Goal: Task Accomplishment & Management: Manage account settings

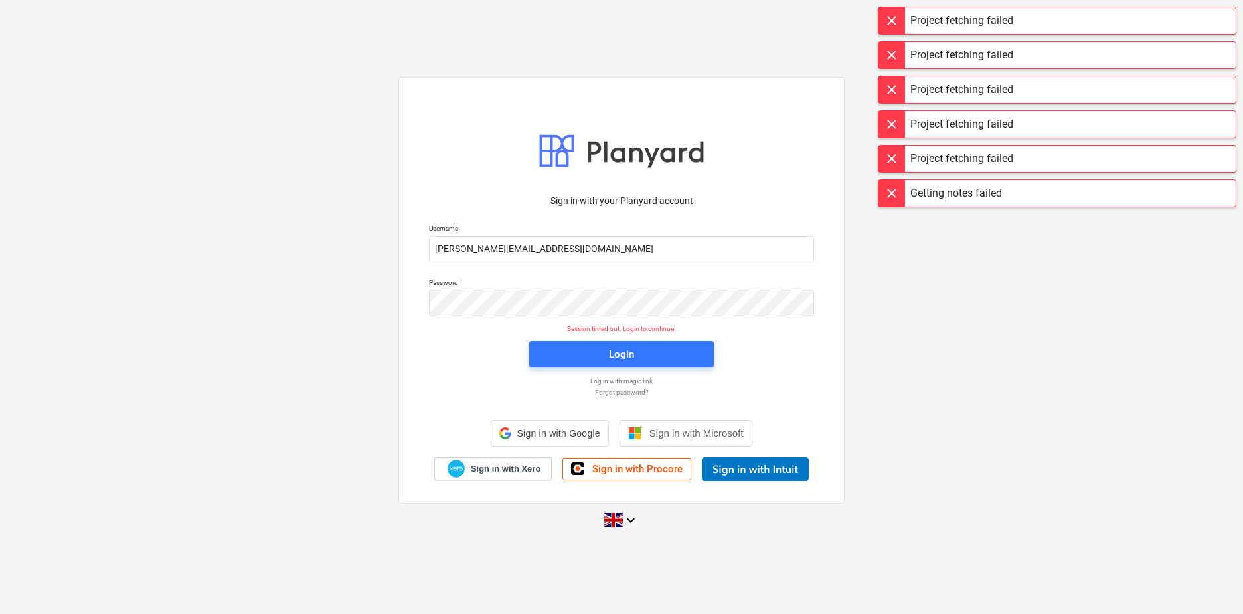
click at [638, 351] on span "Login" at bounding box center [621, 353] width 153 height 17
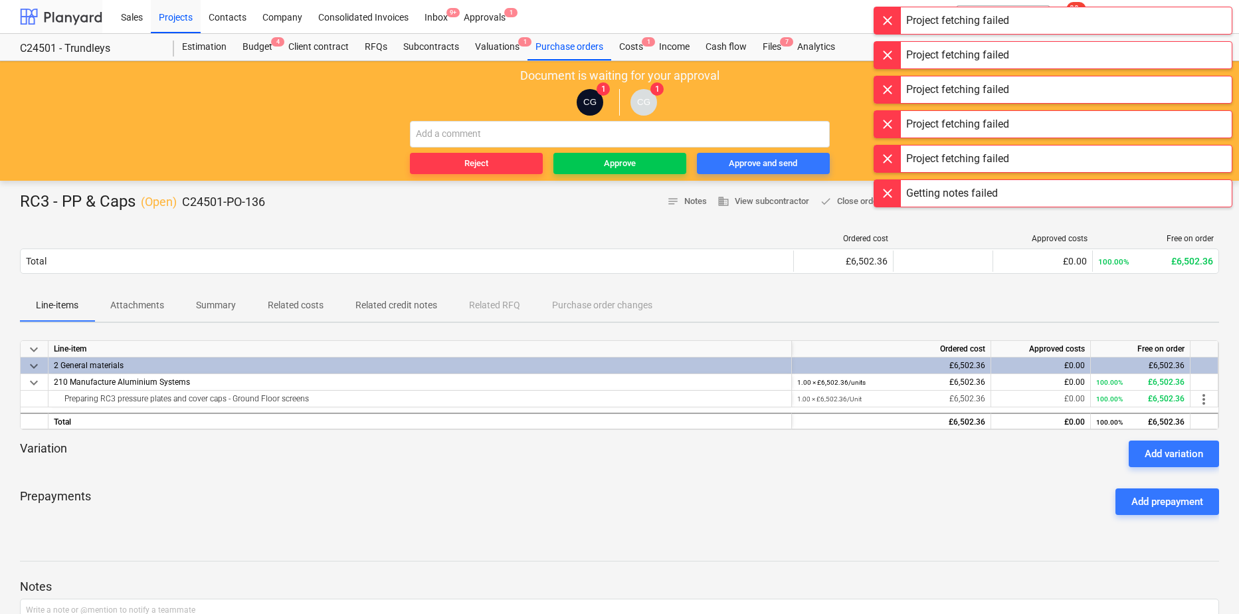
click at [60, 23] on div at bounding box center [61, 16] width 82 height 33
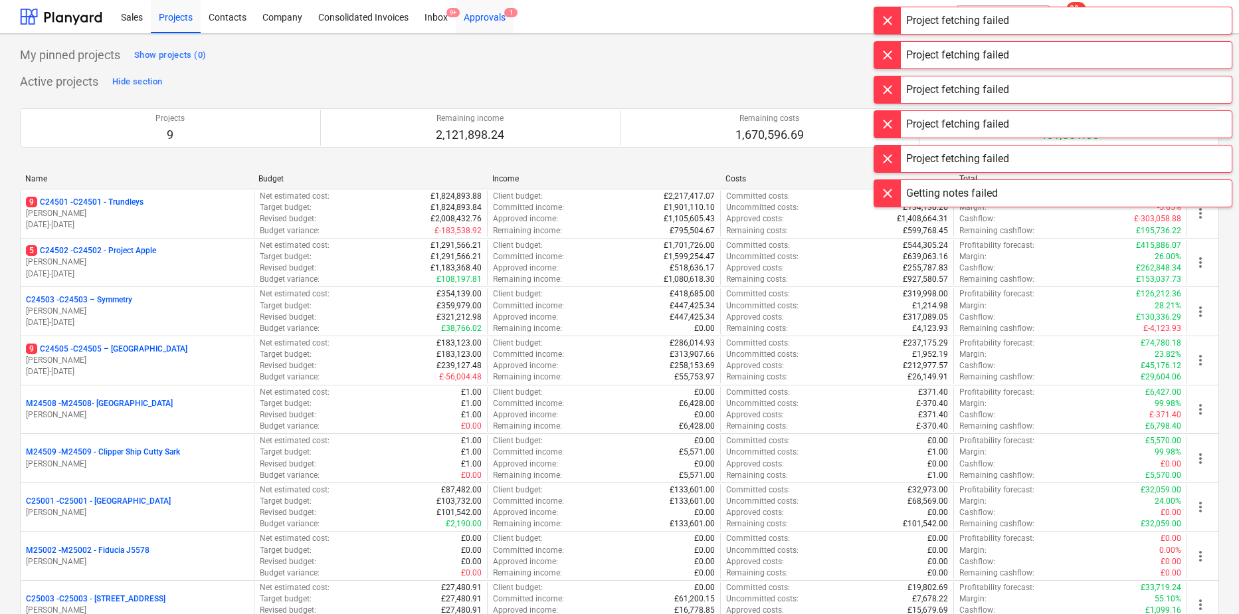
click at [490, 22] on div "Approvals 1" at bounding box center [485, 16] width 58 height 34
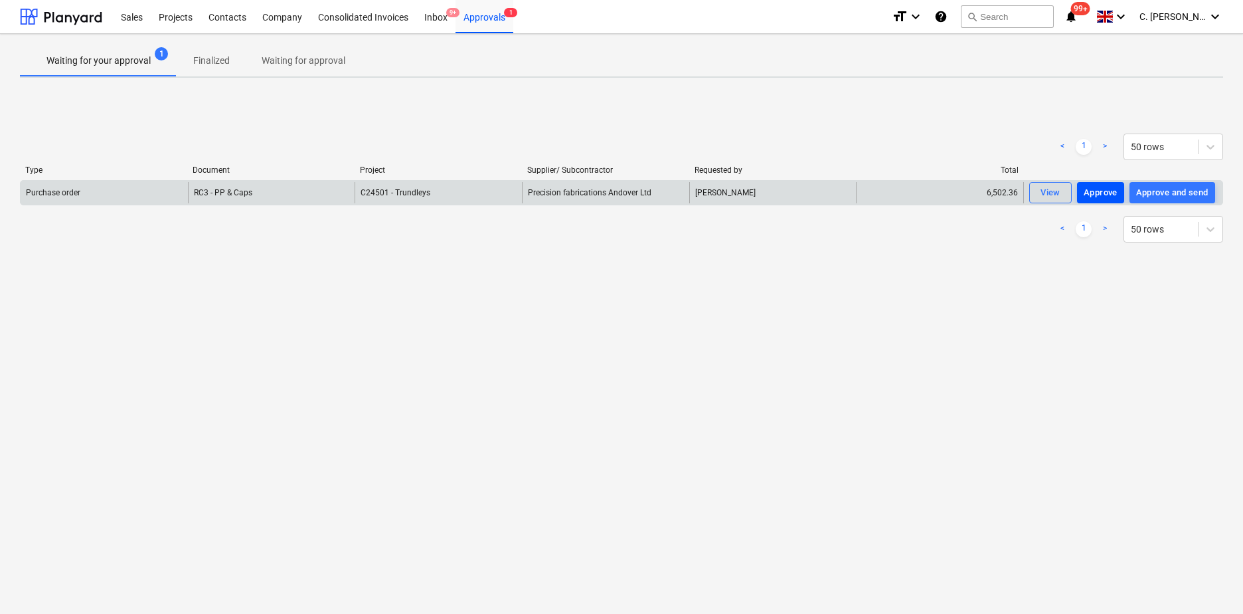
click at [1109, 192] on div "Approve" at bounding box center [1101, 192] width 34 height 15
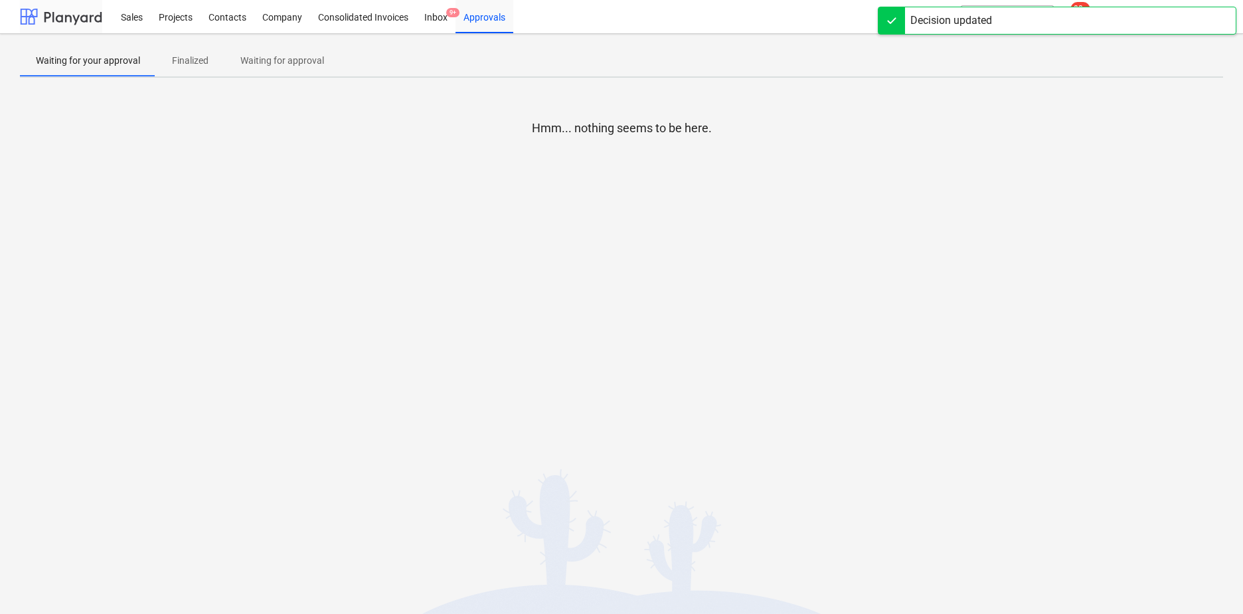
click at [25, 18] on div at bounding box center [61, 16] width 82 height 33
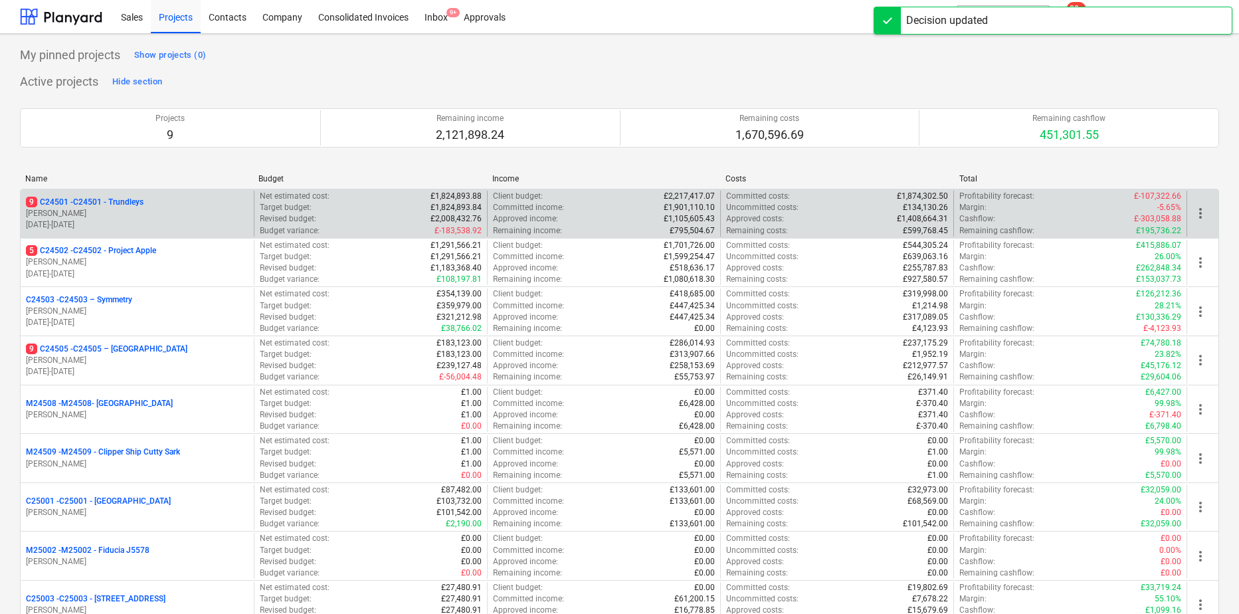
click at [104, 210] on p "[PERSON_NAME]" at bounding box center [137, 213] width 223 height 11
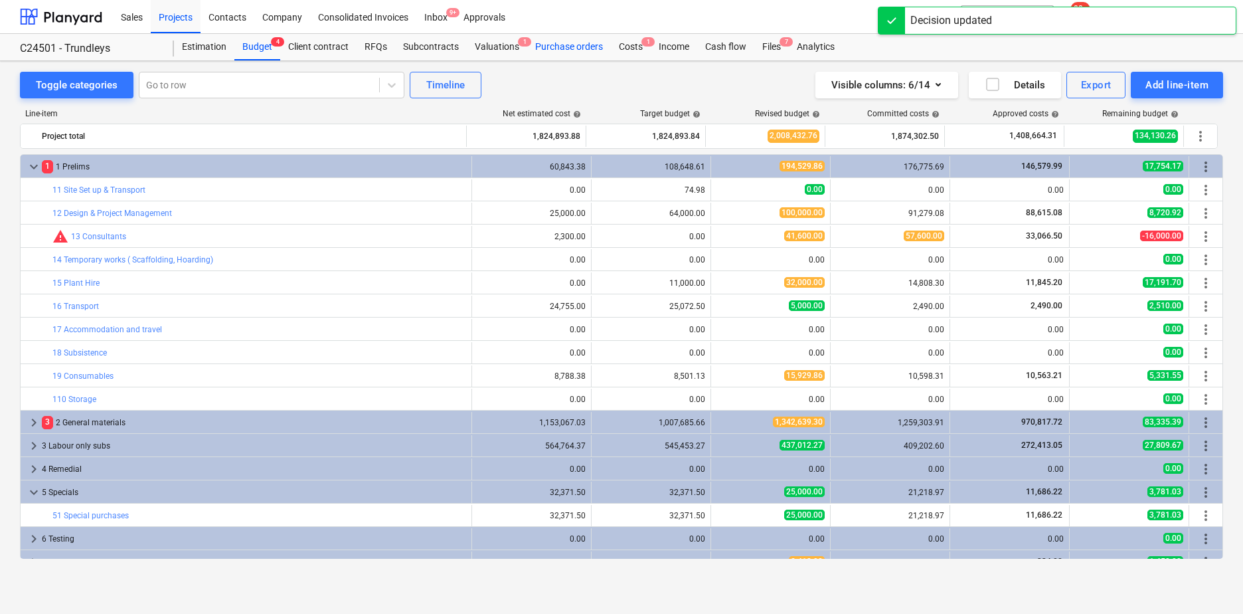
click at [567, 43] on div "Purchase orders" at bounding box center [569, 47] width 84 height 27
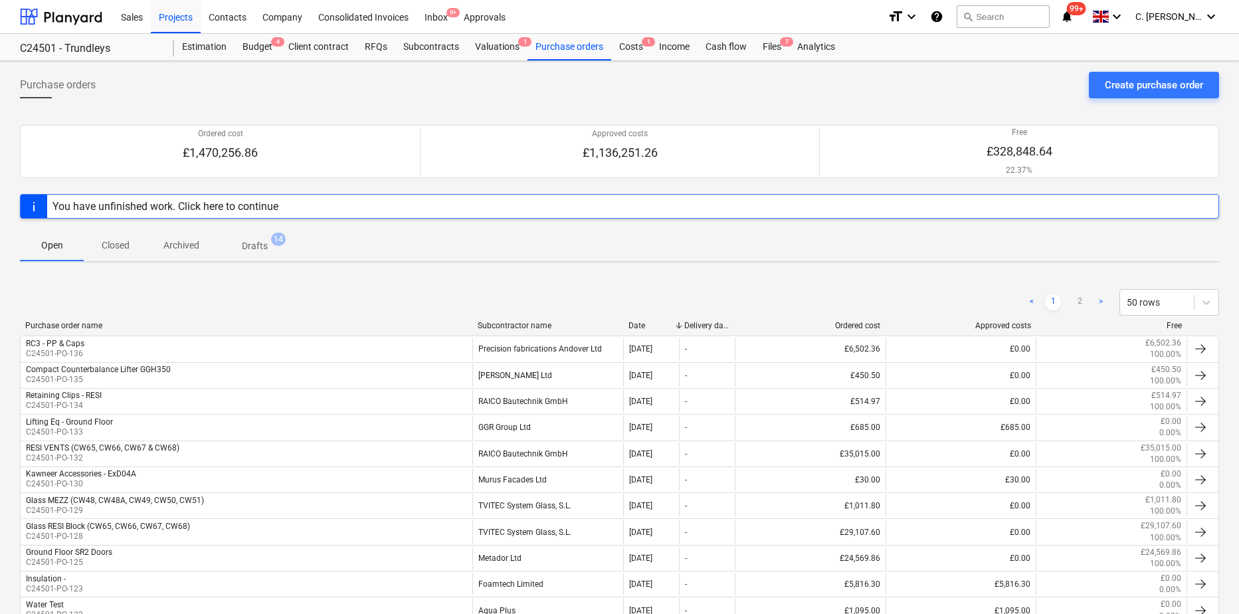
click at [551, 323] on div "Subcontractor name" at bounding box center [548, 325] width 140 height 9
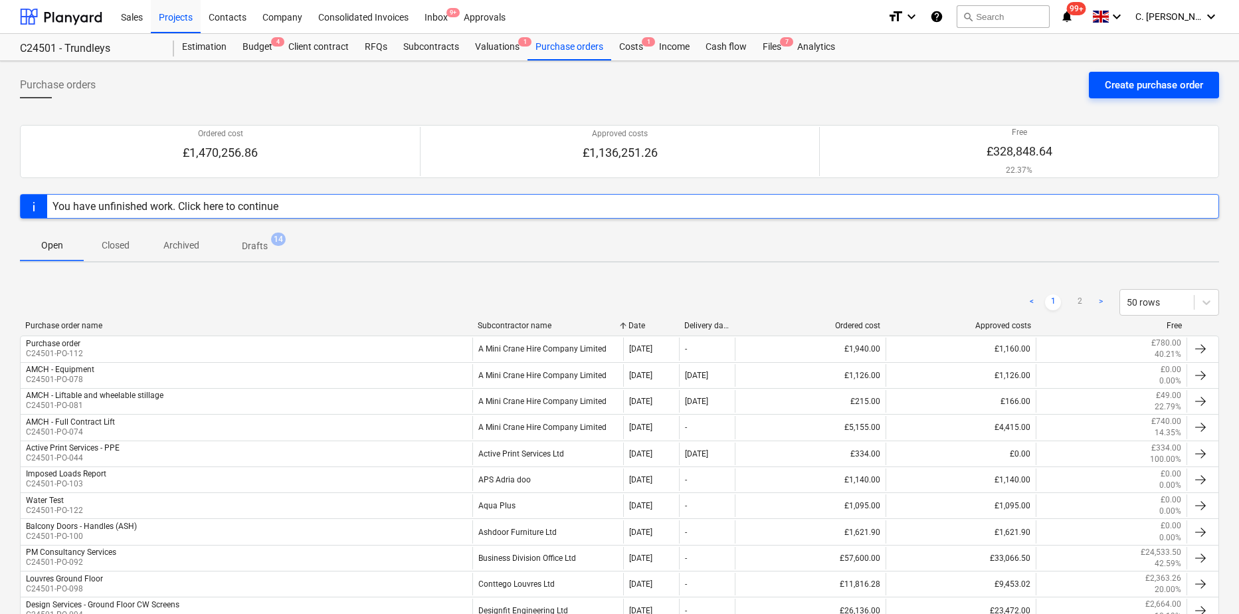
click at [1146, 88] on div "Create purchase order" at bounding box center [1154, 84] width 98 height 17
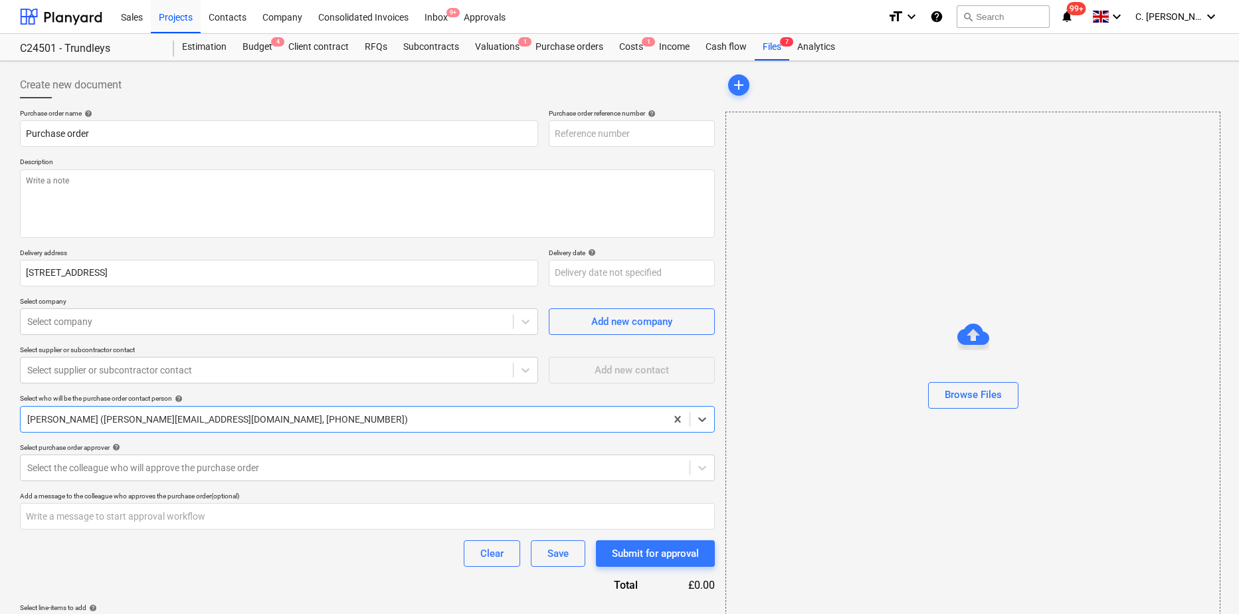
type textarea "x"
type input "C24501-PO-137"
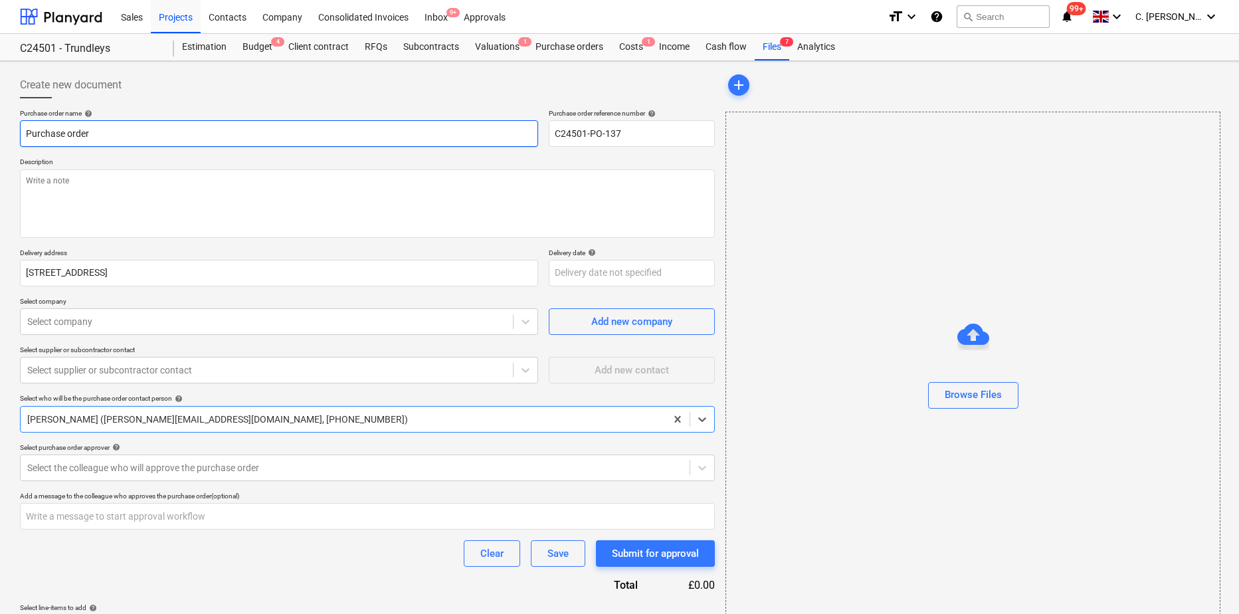
click at [132, 133] on input "Purchase order" at bounding box center [279, 133] width 518 height 27
drag, startPoint x: 5, startPoint y: 148, endPoint x: -136, endPoint y: 163, distance: 141.6
click at [0, 163] on html "Sales Projects Contacts Company Consolidated Invoices Inbox 9+ Approvals format…" at bounding box center [619, 307] width 1239 height 614
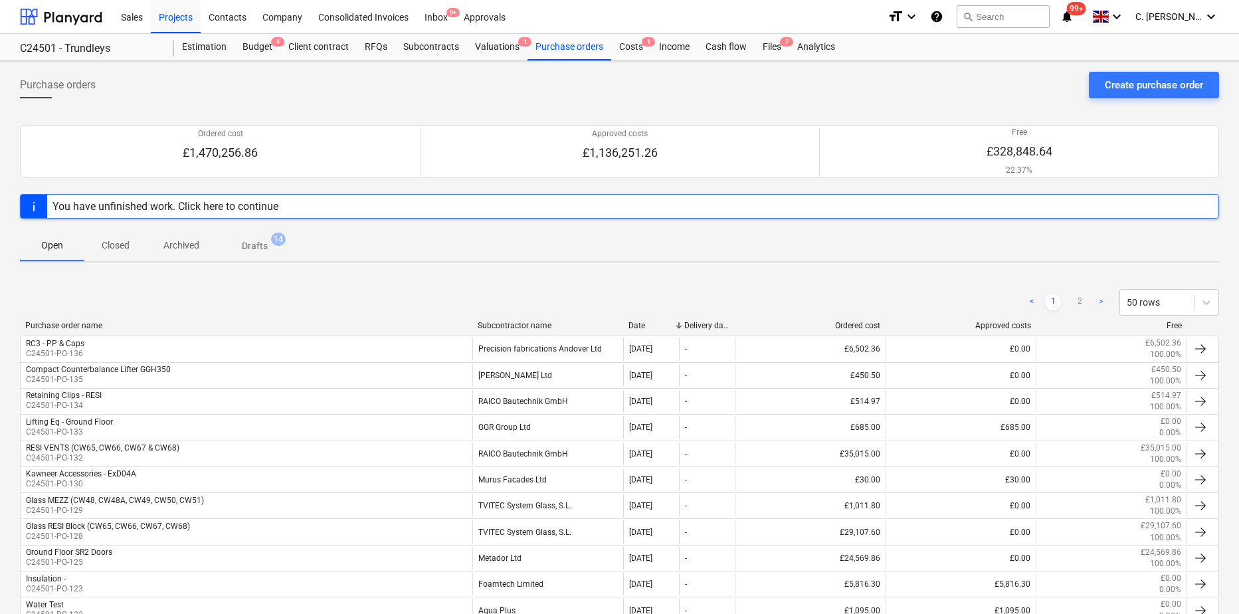
click at [504, 326] on div "Subcontractor name" at bounding box center [548, 325] width 140 height 9
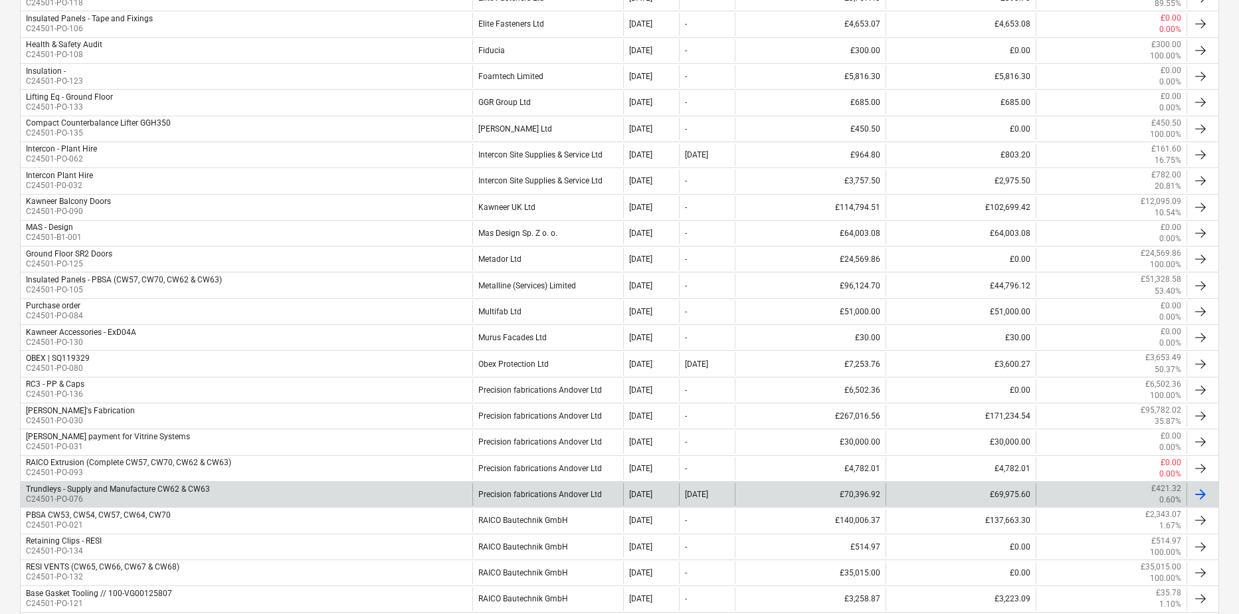
scroll to position [797, 0]
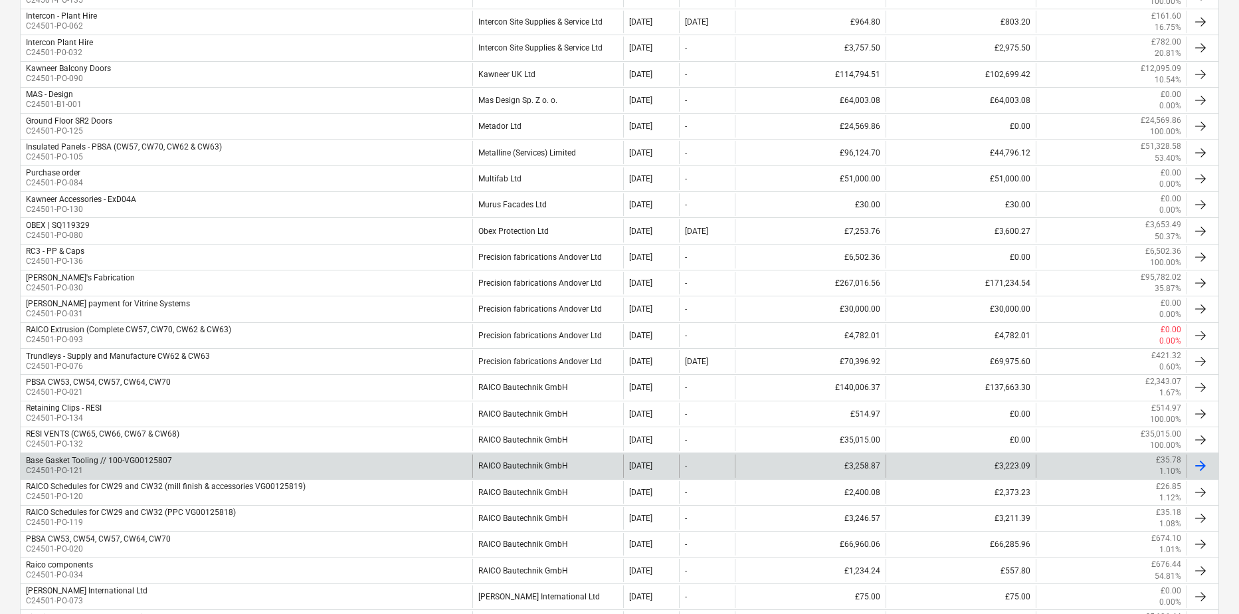
click at [103, 461] on div "Base Gasket Tooling // 100-VG00125807" at bounding box center [99, 460] width 146 height 9
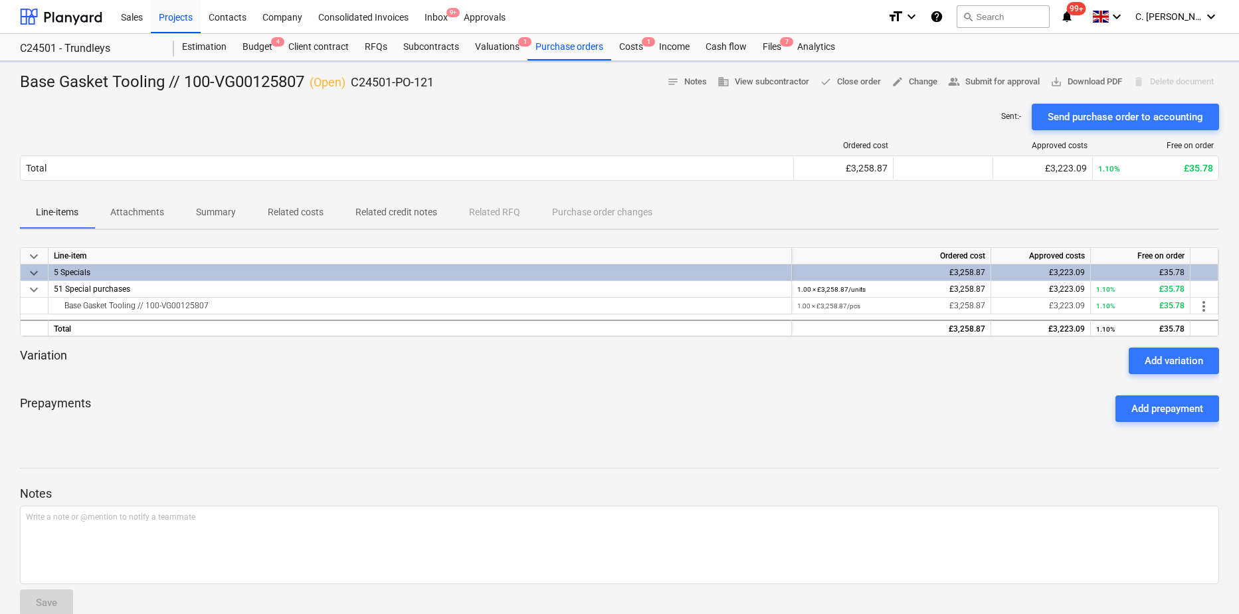
drag, startPoint x: 1214, startPoint y: 360, endPoint x: 774, endPoint y: 408, distance: 442.3
click at [1208, 364] on button "Add variation" at bounding box center [1174, 360] width 90 height 27
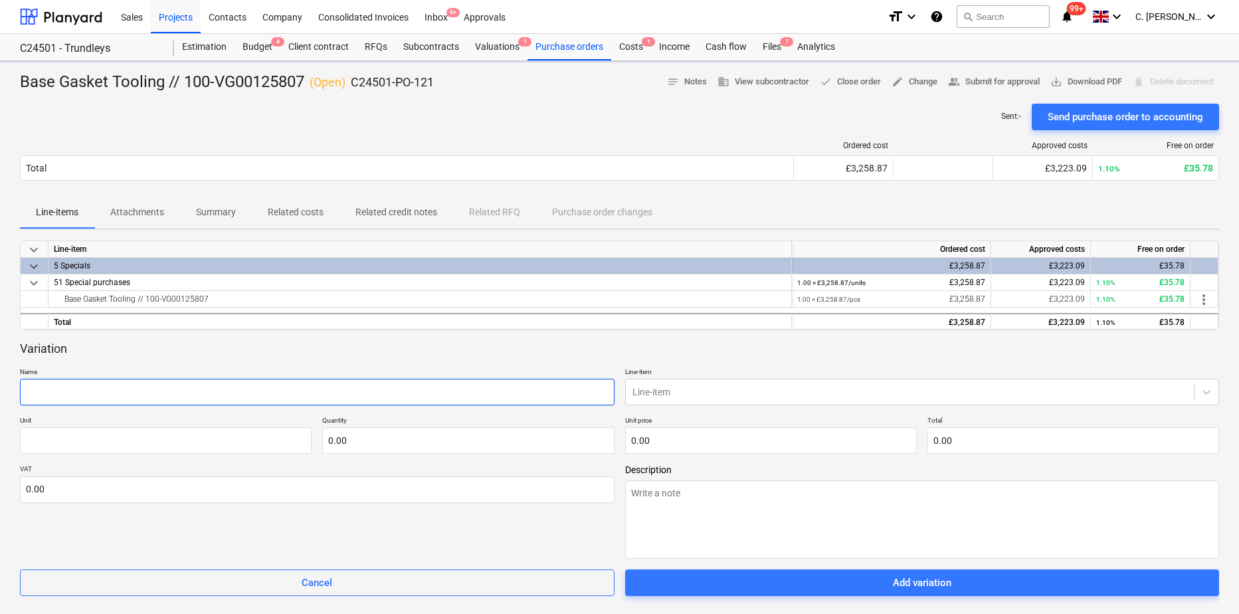
click at [49, 390] on input "text" at bounding box center [317, 392] width 594 height 27
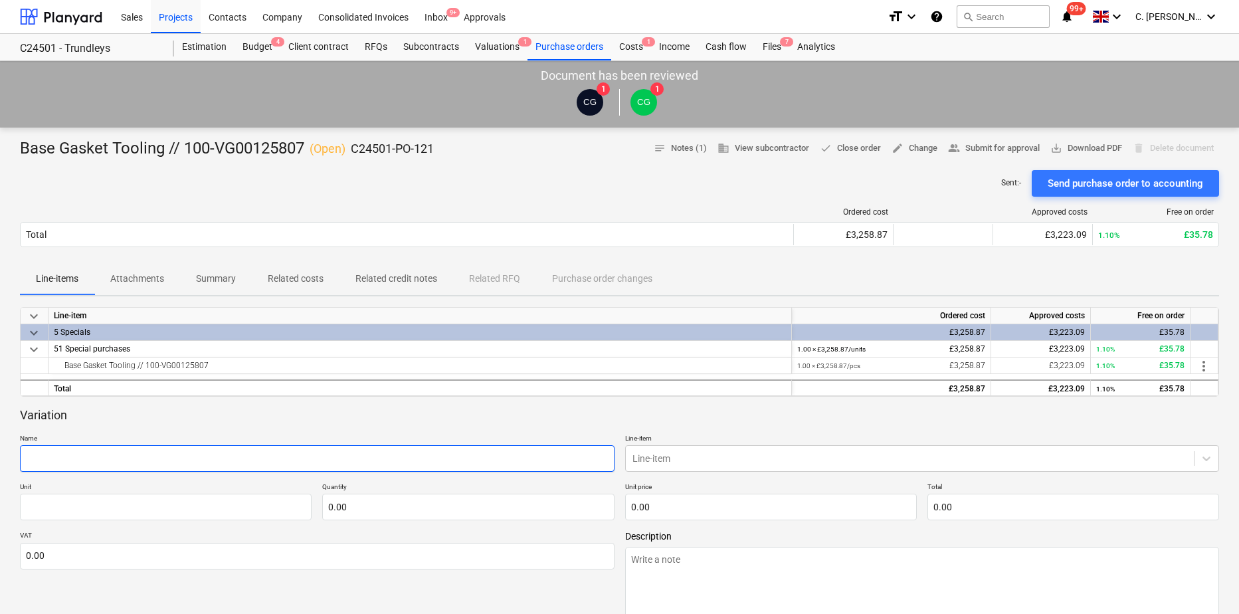
click at [75, 464] on input "text" at bounding box center [317, 458] width 594 height 27
type textarea "x"
type input "R"
type textarea "x"
type input "RC"
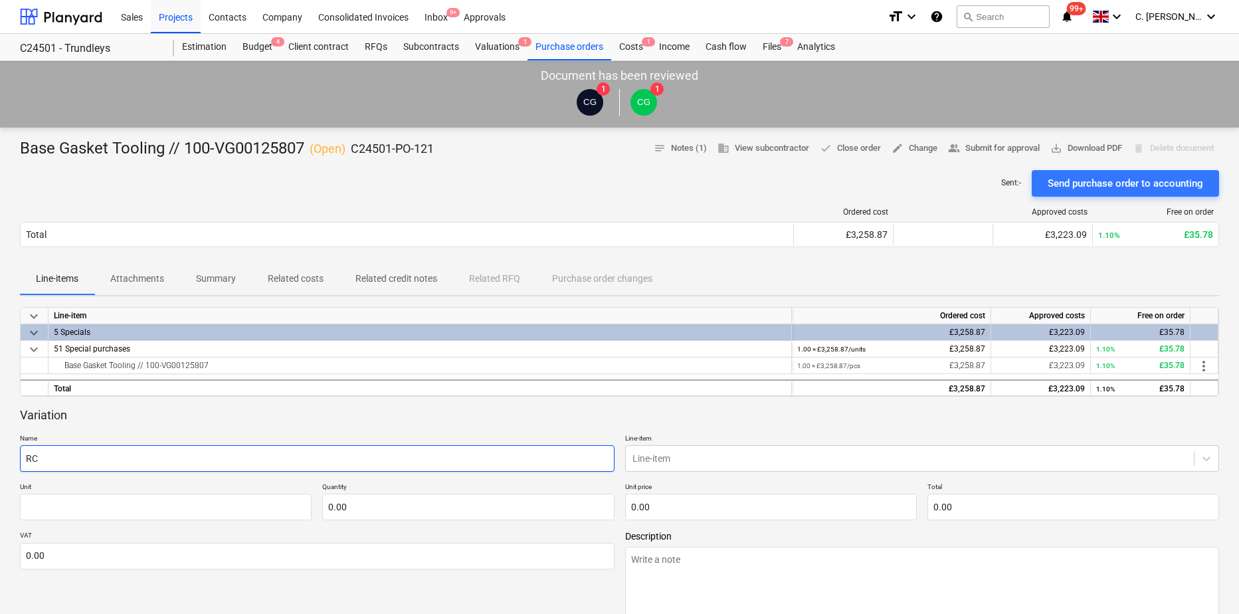
type textarea "x"
type input "RC3"
type textarea "x"
type input "RC3"
type textarea "x"
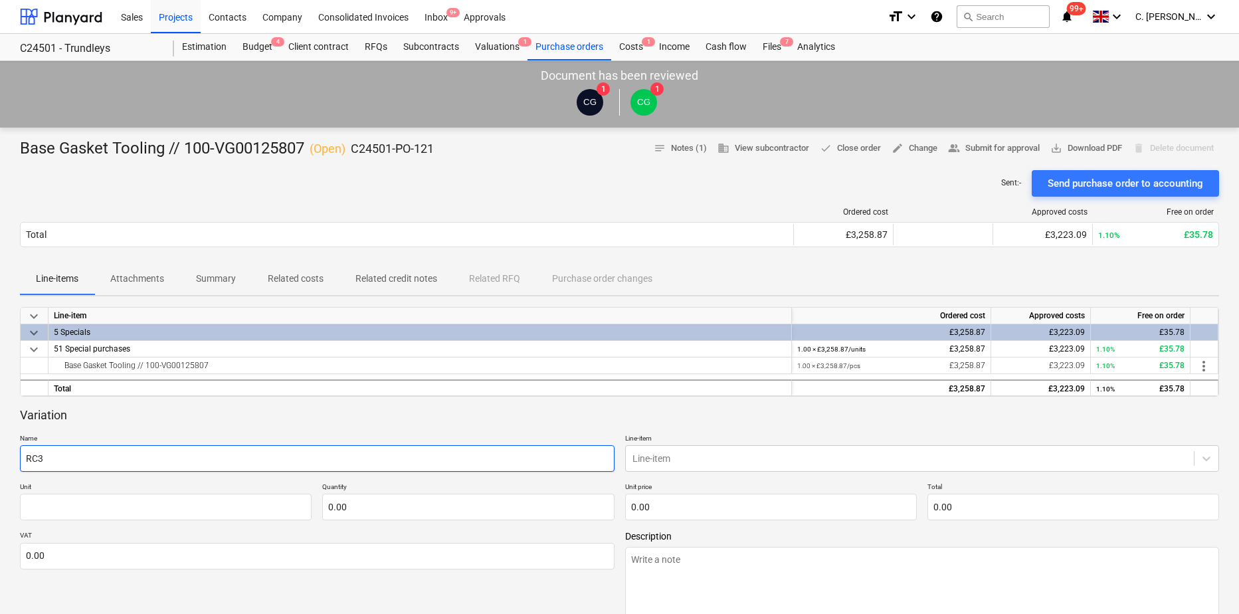
type input "RC3 A"
type textarea "x"
type input "RC3 Ad"
type textarea "x"
type input "RC3 Add"
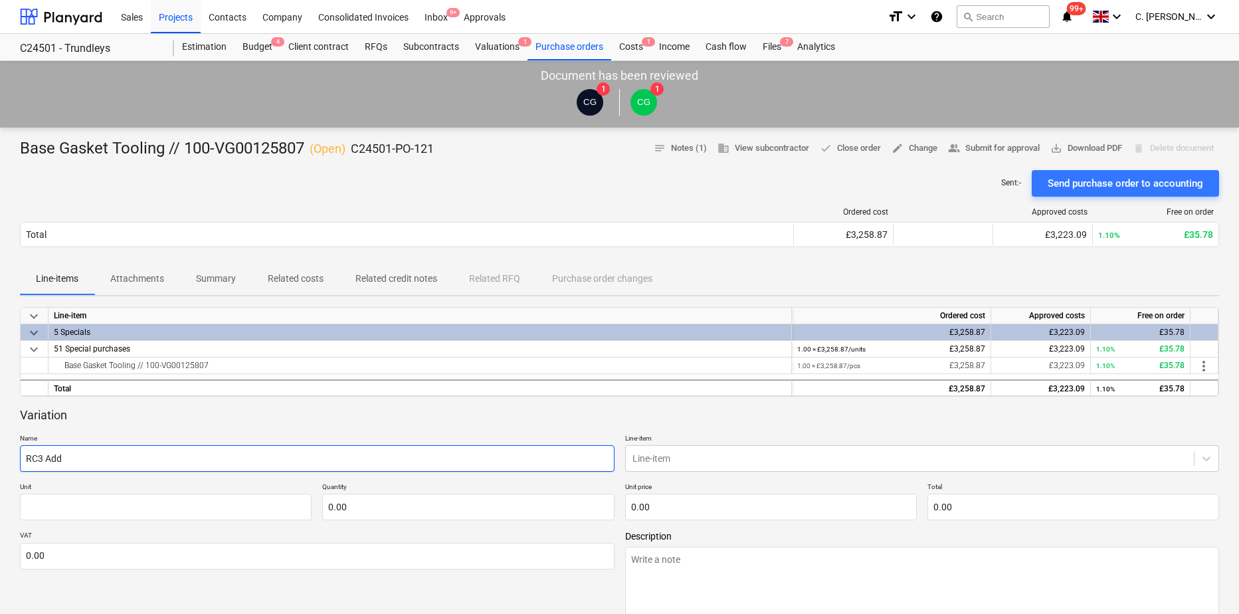
type textarea "x"
type input "RC3 Addi"
type textarea "x"
type input "RC3 Addit"
type textarea "x"
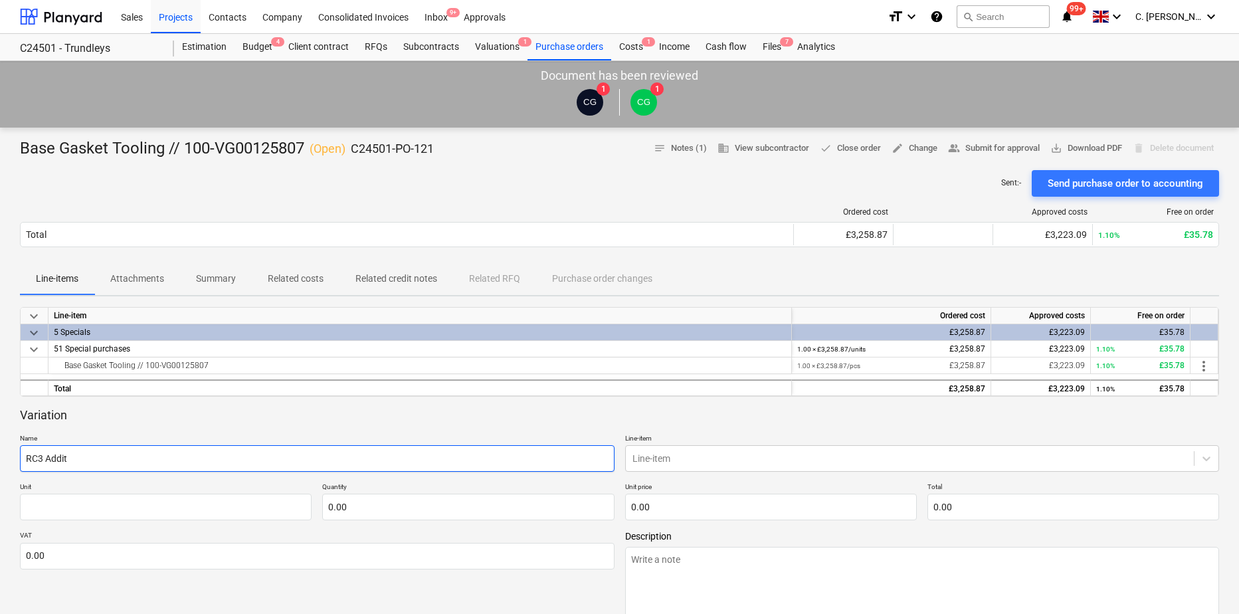
type input "RC3 [PERSON_NAME]"
type textarea "x"
type input "RC3 Additio"
type textarea "x"
type input "RC3 Addition"
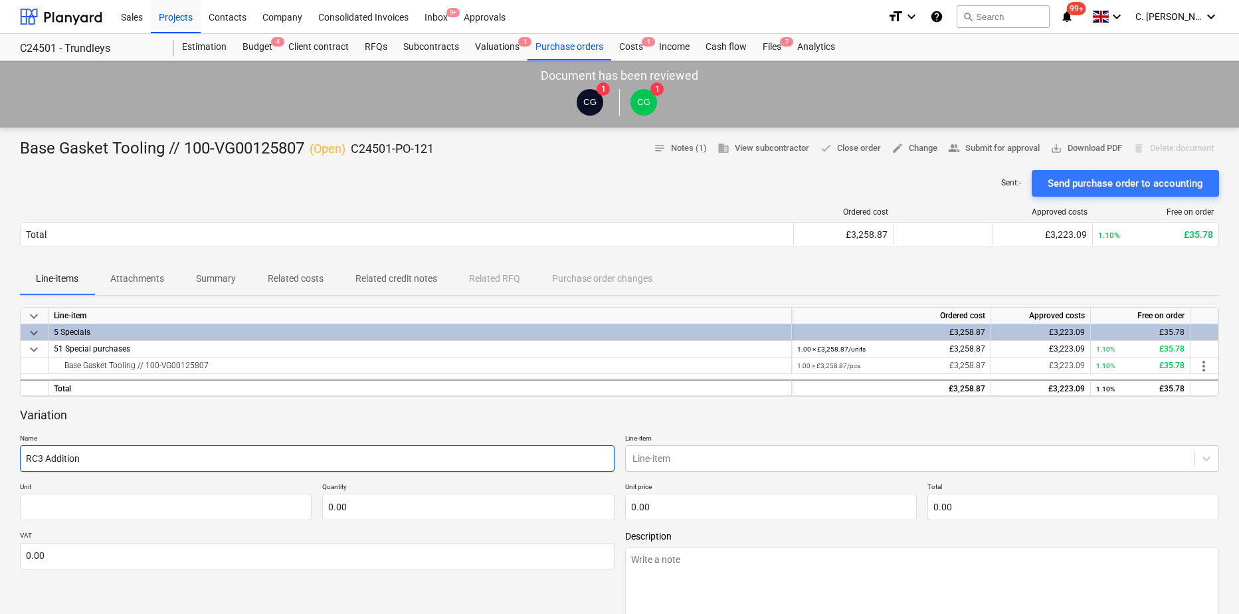
type textarea "x"
type input "RC3 Additiona"
type textarea "x"
type input "RC3 Additional"
type textarea "x"
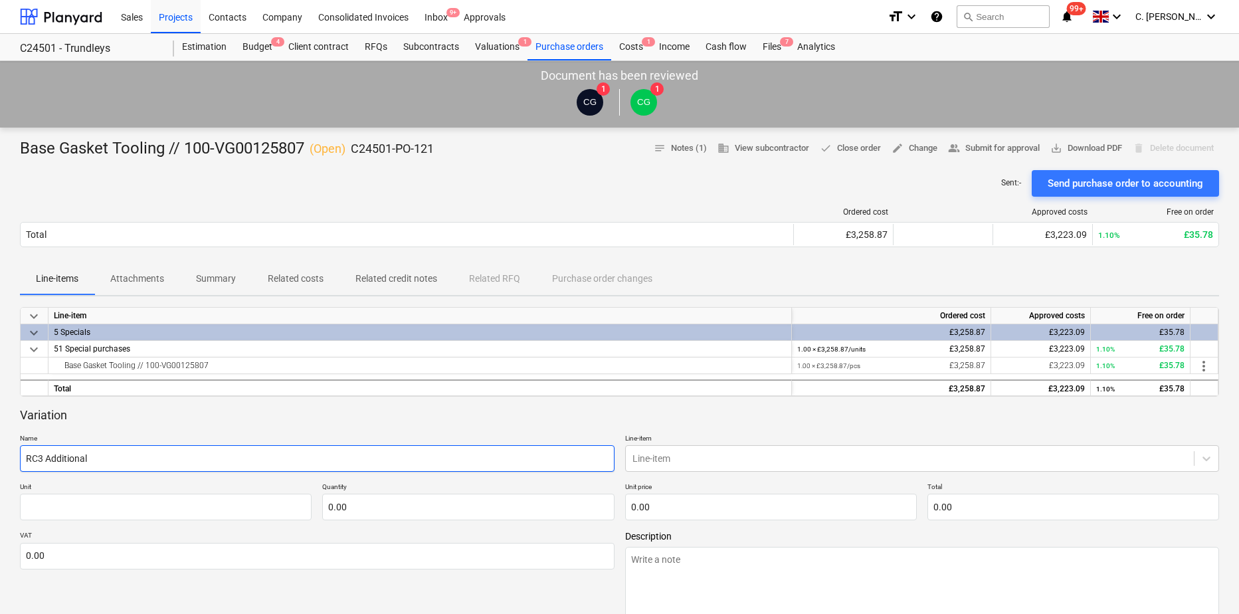
type input "RC3 Additional"
type textarea "x"
type input "RC3 Additional A"
type textarea "x"
type input "RC3 Additional An"
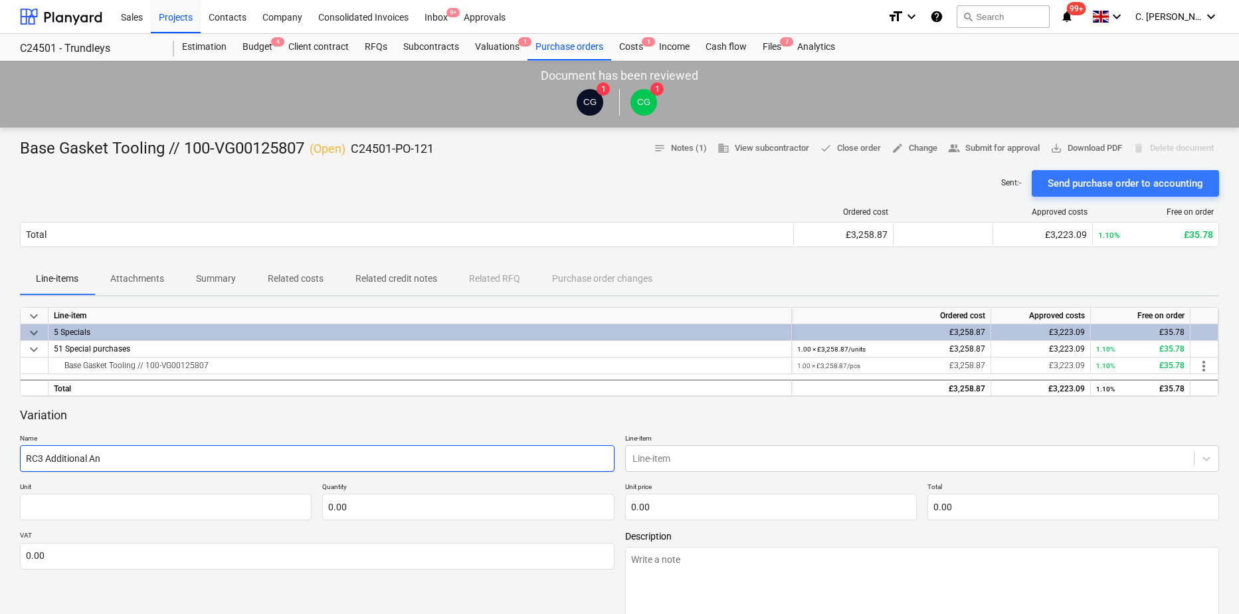
type textarea "x"
type input "RC3 Additional Anc"
type textarea "x"
type input "RC3 Additional Anci"
type textarea "x"
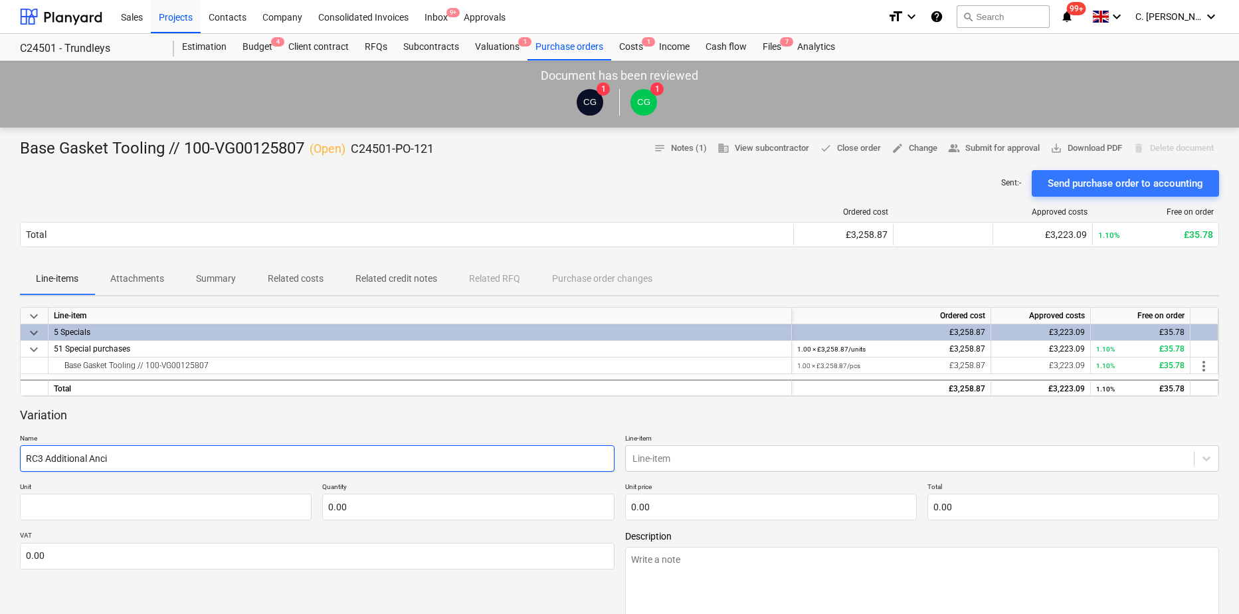
type input "RC3 Additional [PERSON_NAME]"
type textarea "x"
type input "RC3 Additional Ancill"
type textarea "x"
type input "RC3 Additional Ancilla"
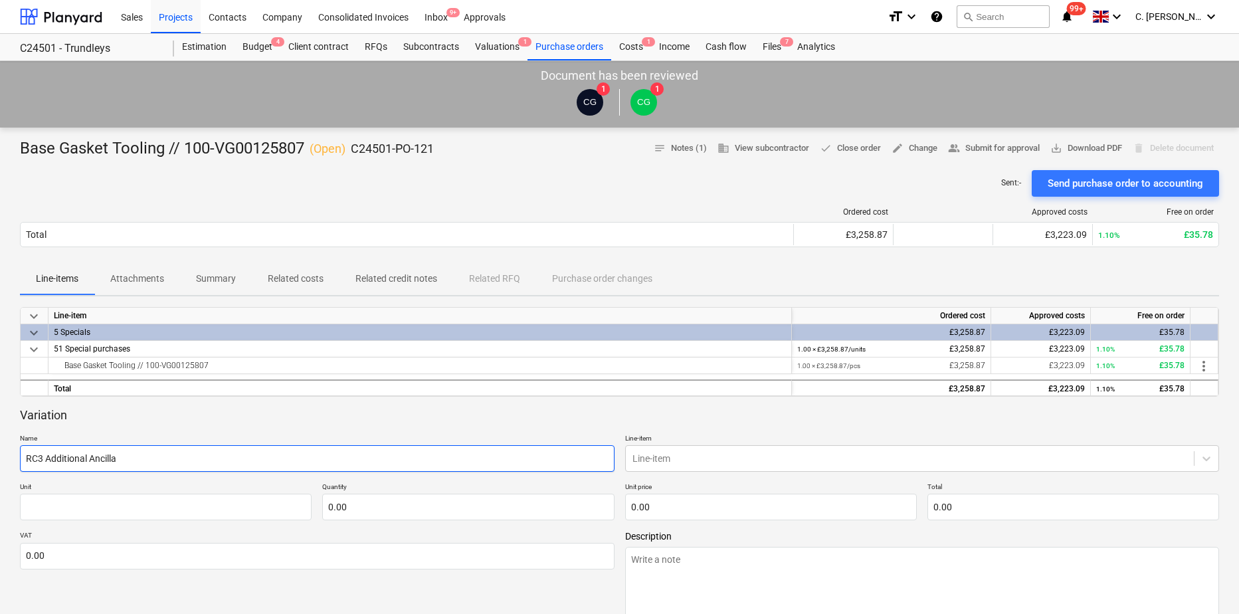
type textarea "x"
type input "RC3 Additional Ancillar"
type textarea "x"
type input "RC3 Additional Ancillari"
type textarea "x"
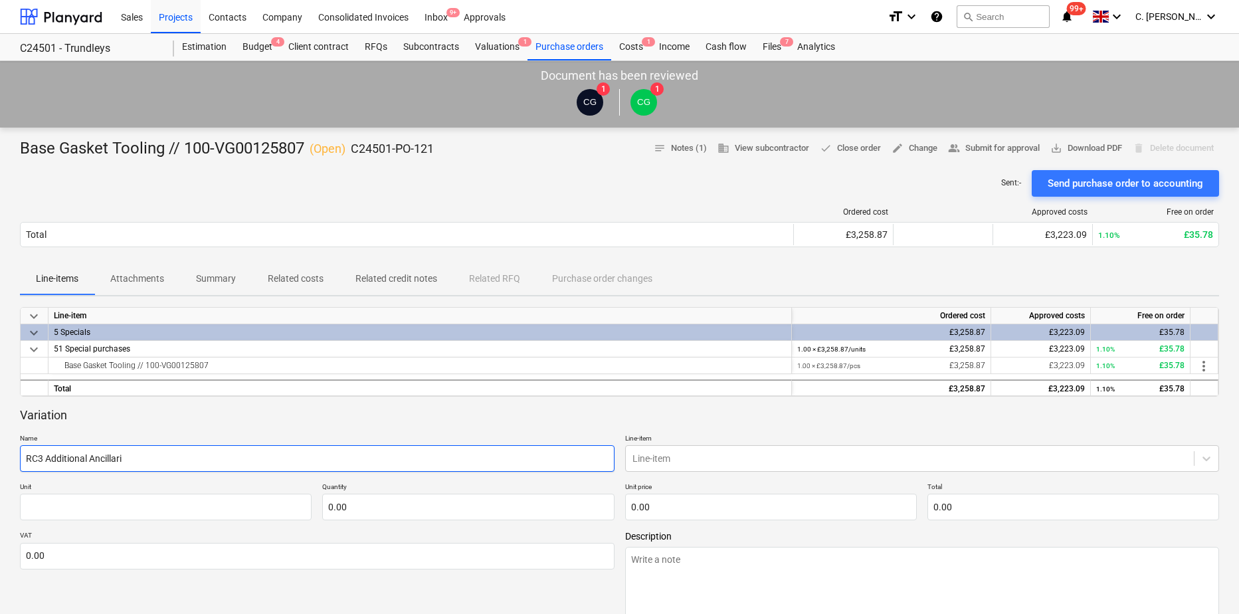
type input "RC3 Additional Ancillarie"
type textarea "x"
type input "RC3 Additional Ancillaries"
type textarea "x"
type input "RC3 Additional Ancillaries"
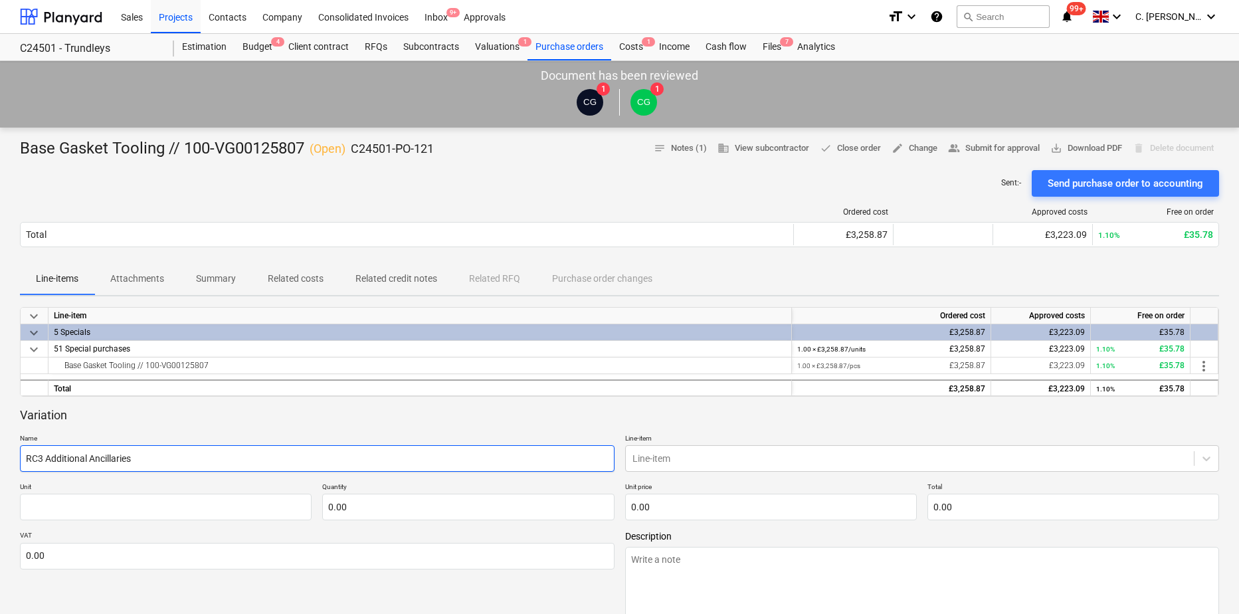
type textarea "x"
type input "RC3 Additional Ancillaries ("
click at [173, 452] on input "RC3 Additional Ancillaries (" at bounding box center [317, 458] width 594 height 27
paste input "VG00127665"
type textarea "x"
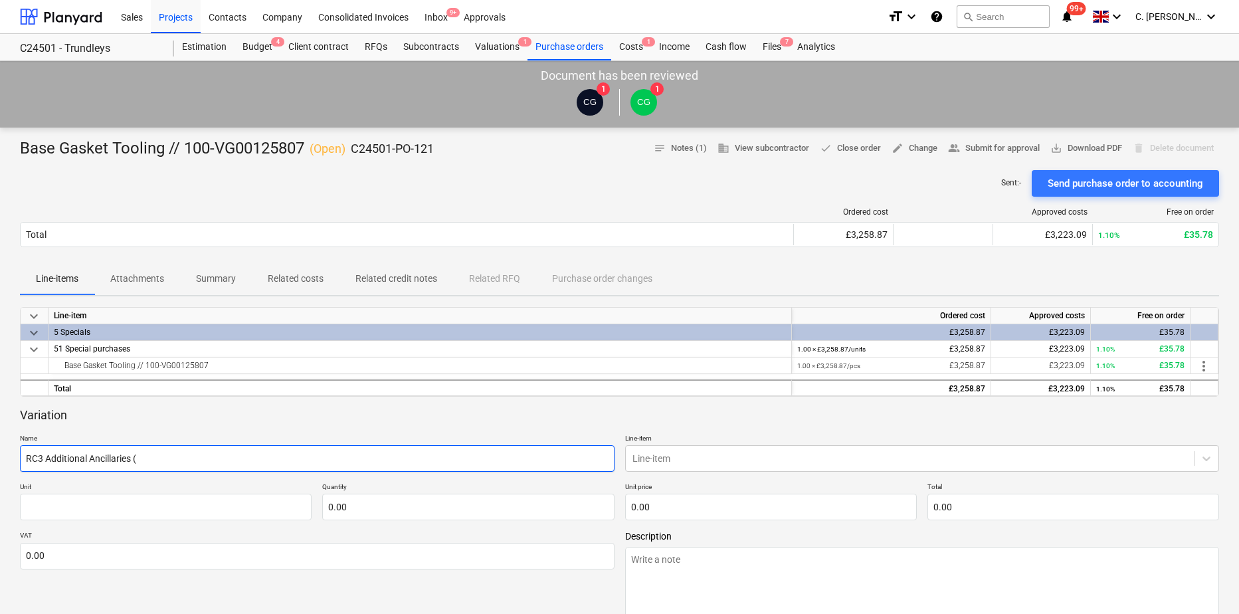
type input "RC3 Additional Ancillaries (VG00127665"
type textarea "x"
type input "RC3 Additional Ancillaries (VG00127665)"
click at [759, 461] on body "Sales Projects Contacts Company Consolidated Invoices Inbox 9+ Approvals format…" at bounding box center [619, 307] width 1239 height 614
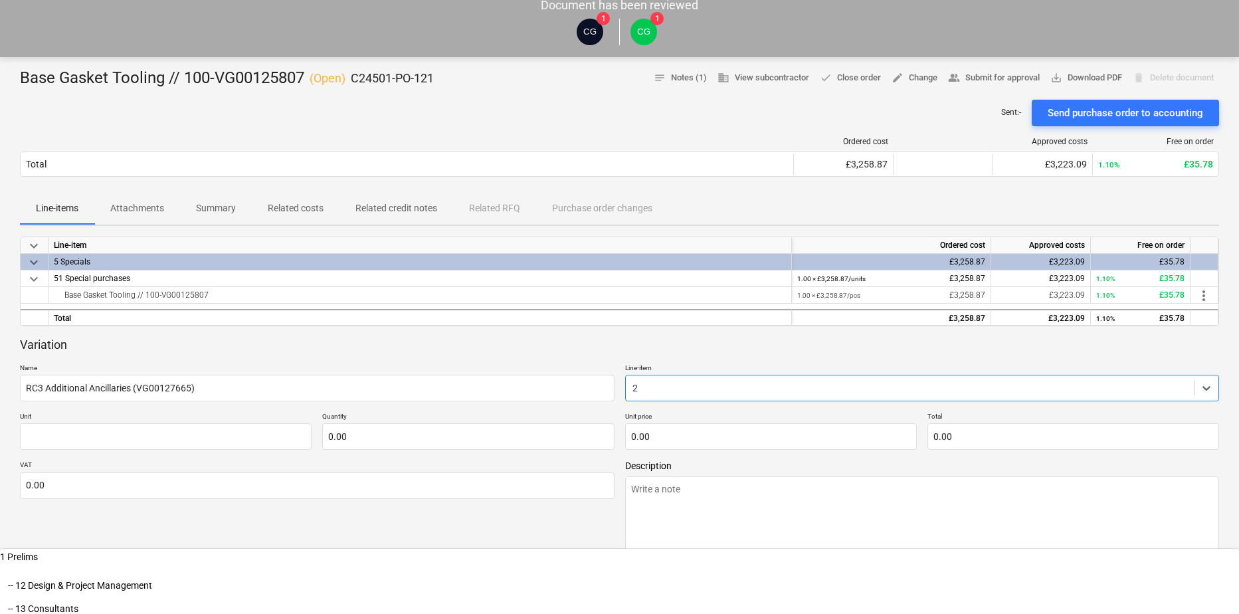
type input "21"
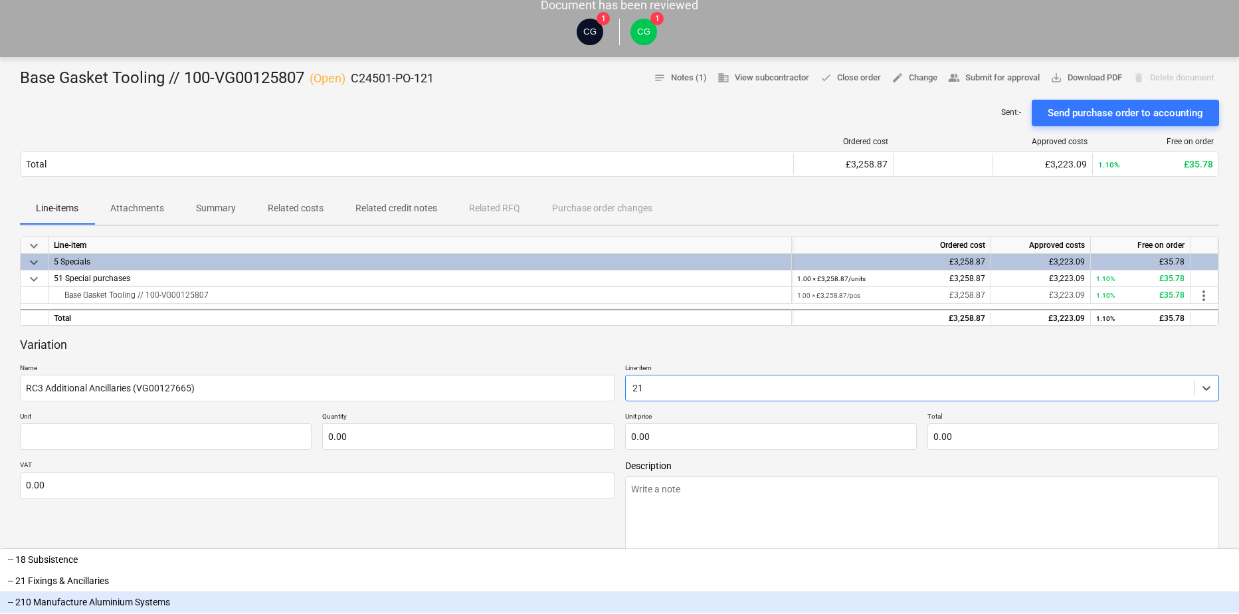
click at [712, 591] on div "-- 210 Manufacture Aluminium Systems" at bounding box center [619, 601] width 1239 height 21
type textarea "x"
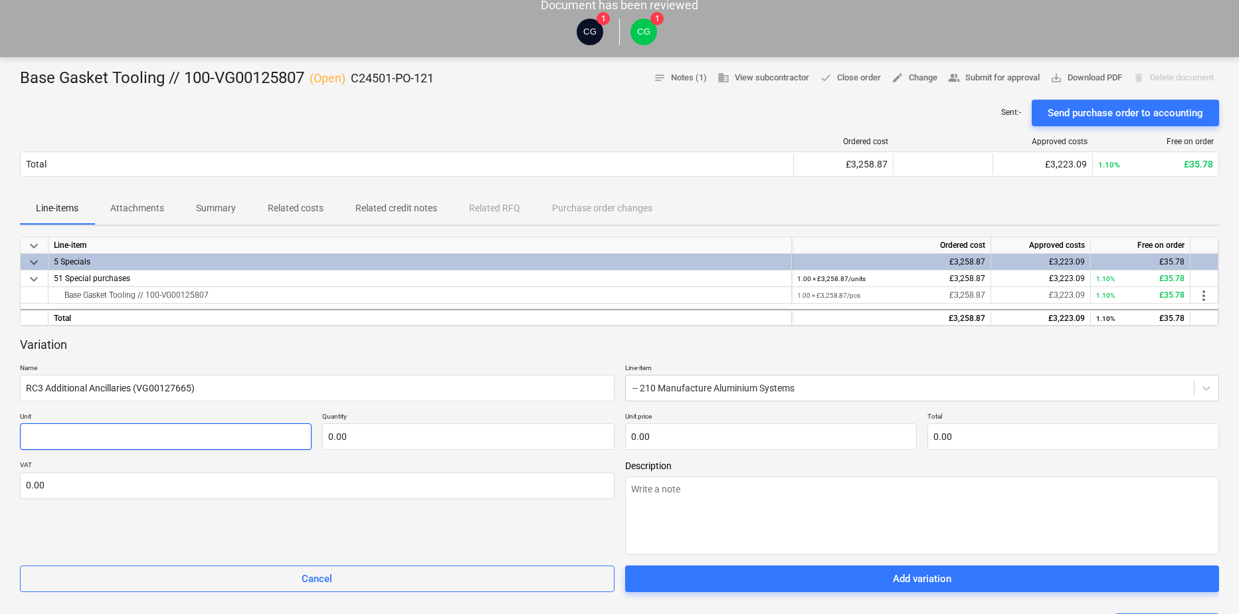
click at [187, 440] on input "text" at bounding box center [166, 436] width 292 height 27
type textarea "x"
type input "U"
type textarea "x"
type input "Un"
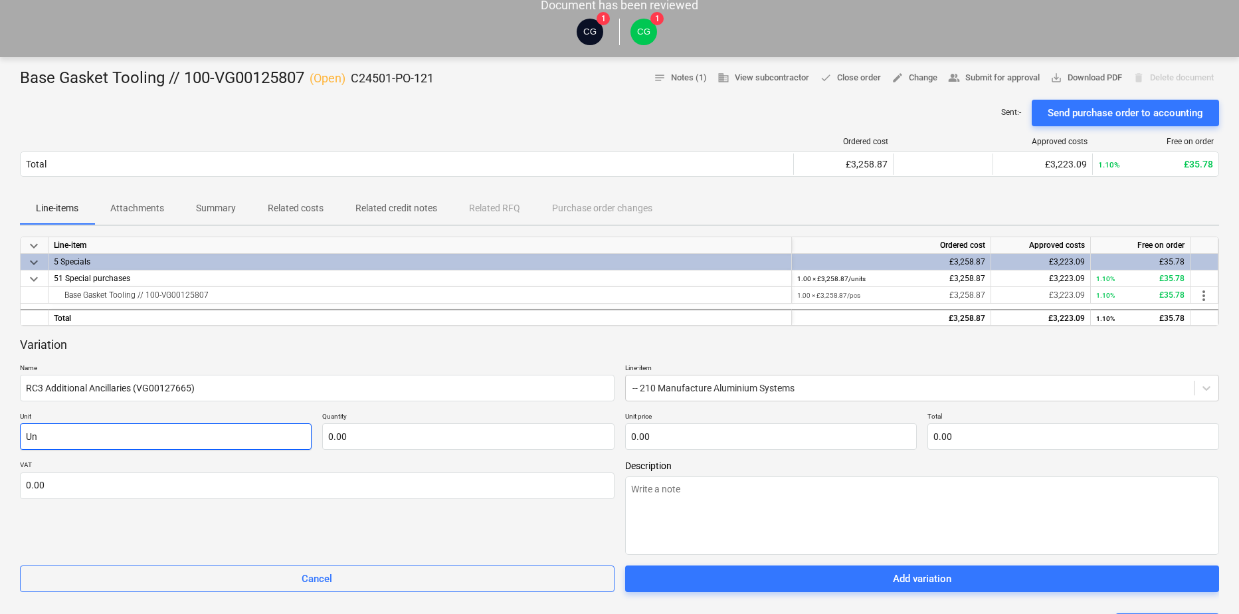
type textarea "x"
type input "Uni"
type textarea "x"
type input "Unit"
click at [470, 435] on input "text" at bounding box center [468, 436] width 292 height 27
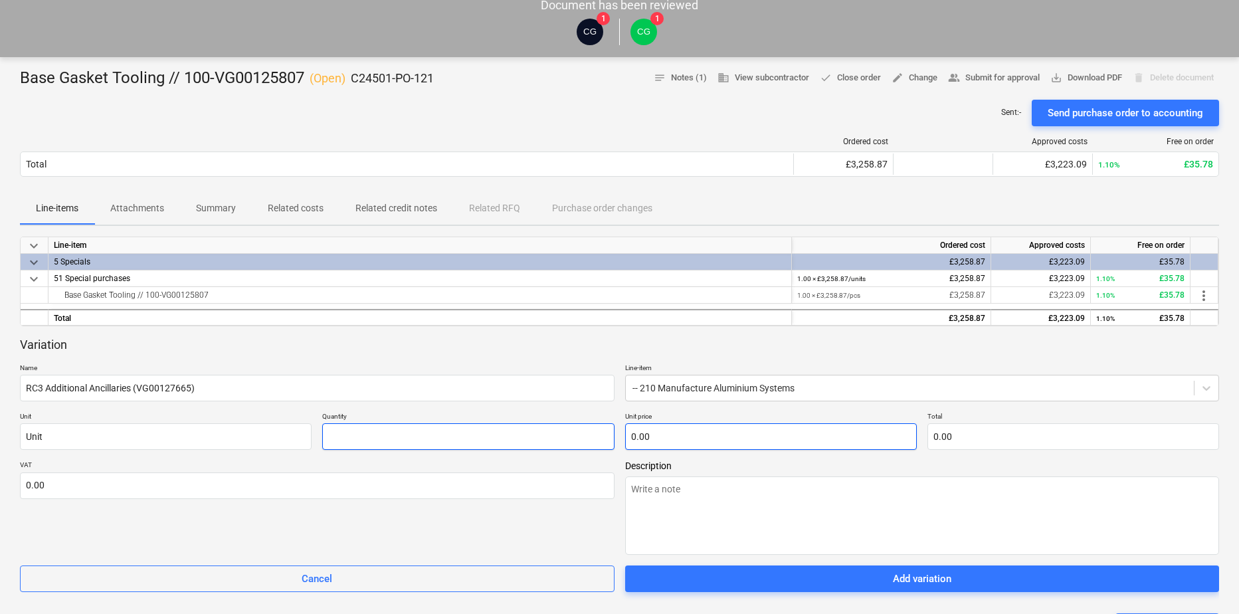
type textarea "x"
type input "1.00"
click at [791, 440] on input "text" at bounding box center [771, 436] width 292 height 27
type textarea "x"
type input "2"
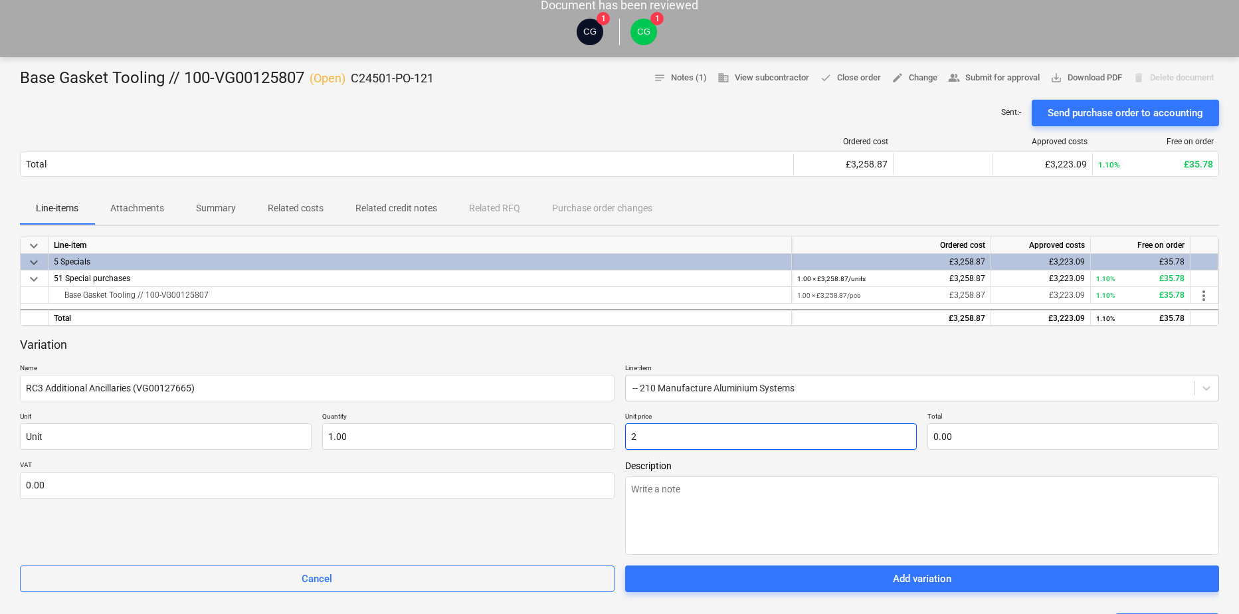
type input "2.00"
type textarea "x"
type input "28"
type input "28.00"
type textarea "x"
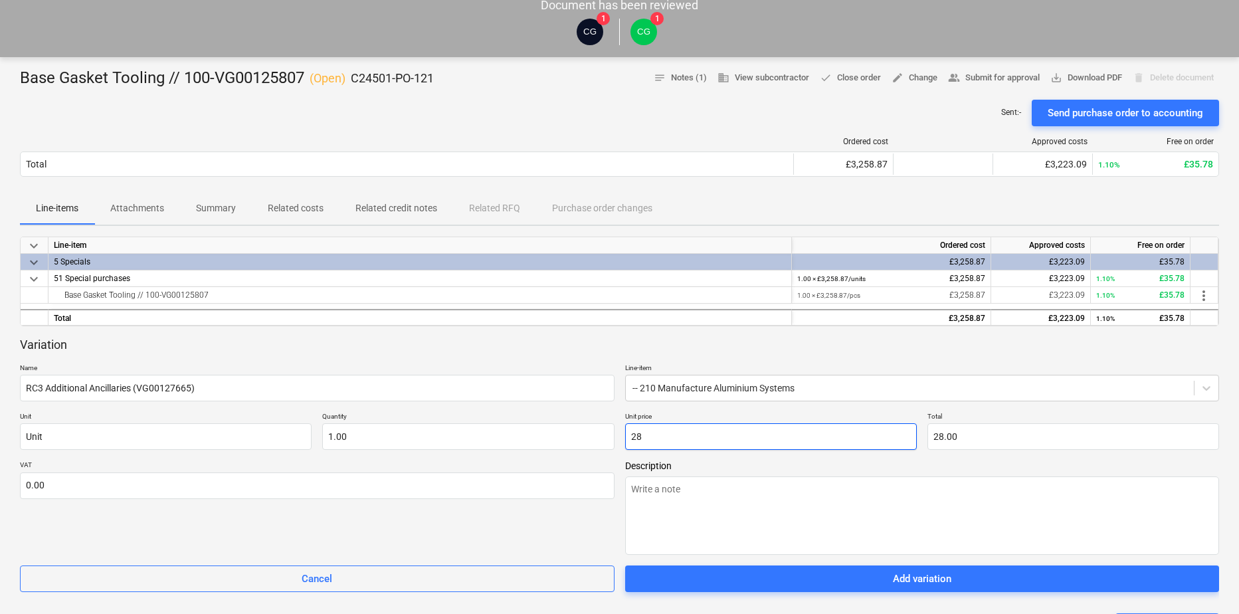
type input "289"
type input "289.00"
type textarea "x"
type input "2898"
type input "2,898.00"
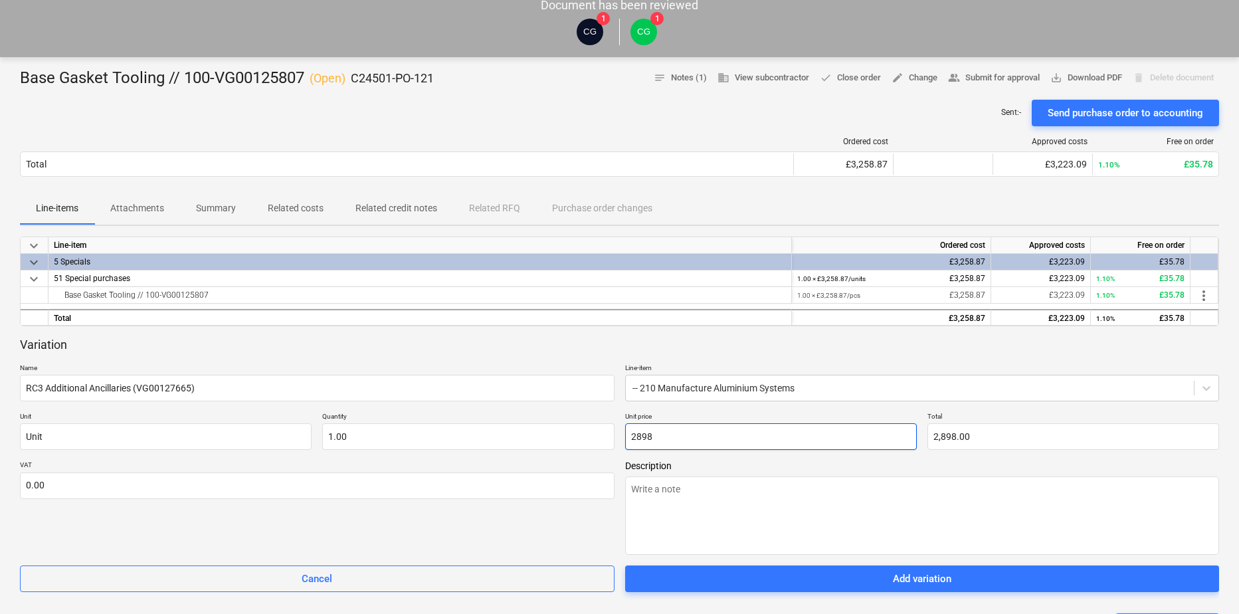
type textarea "x"
type input "2898."
type textarea "x"
type input "2898.0"
type textarea "x"
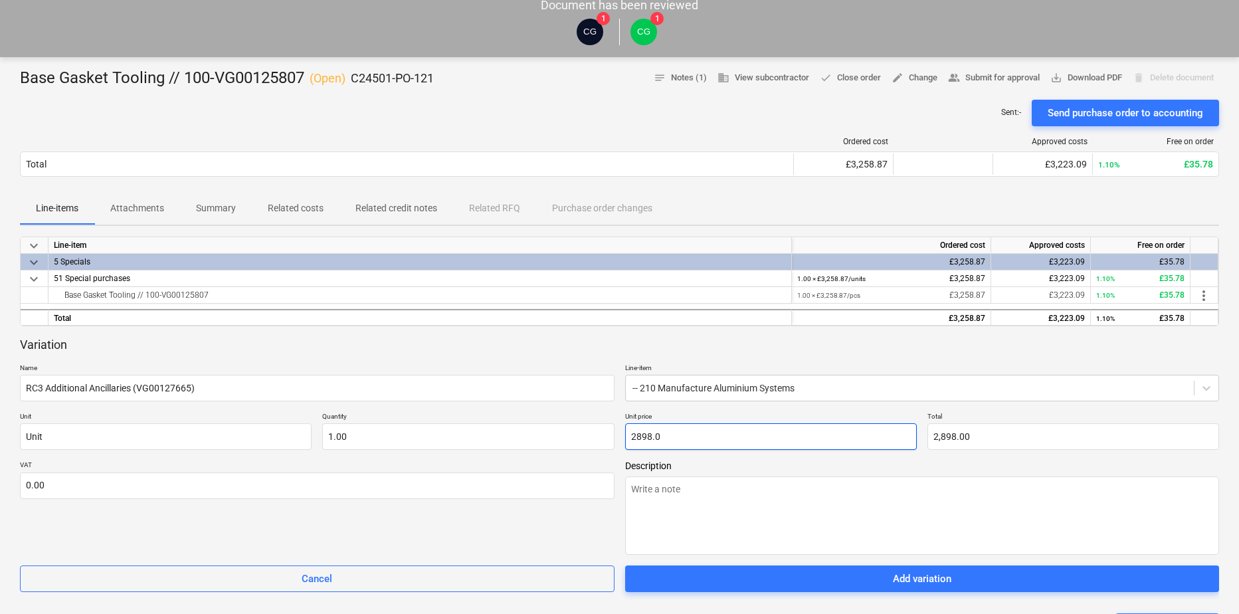
type input "2898.03"
type input "2,898.03"
click at [674, 480] on textarea at bounding box center [922, 515] width 594 height 78
type textarea "x"
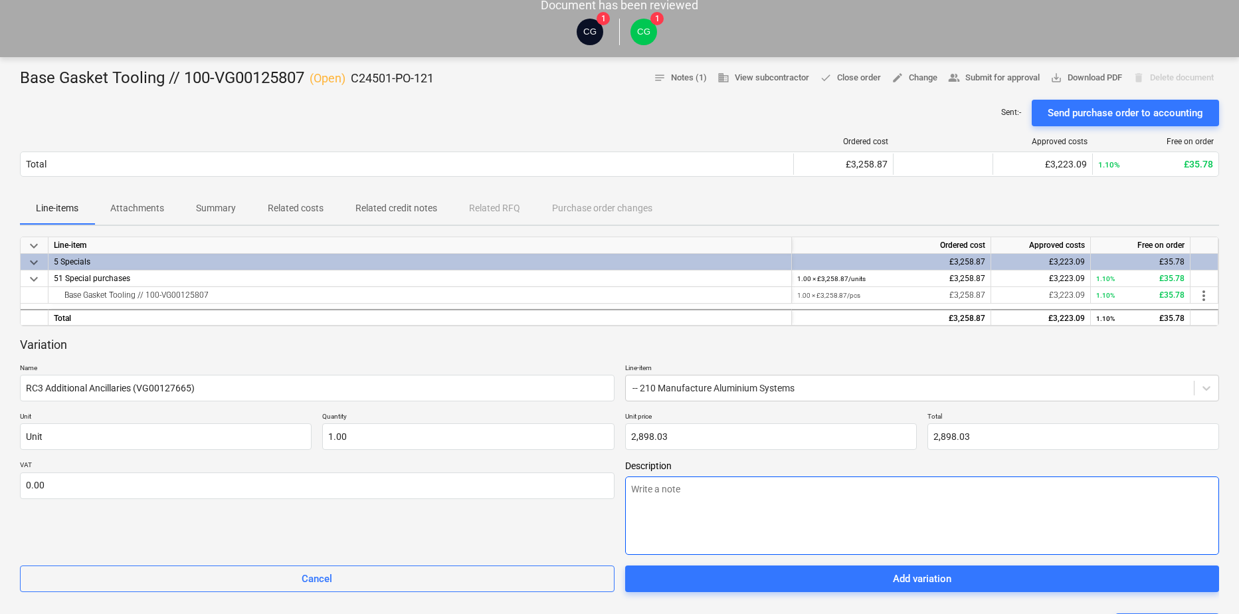
type textarea "G"
type textarea "x"
type textarea "Gr"
type textarea "x"
type textarea "Gro"
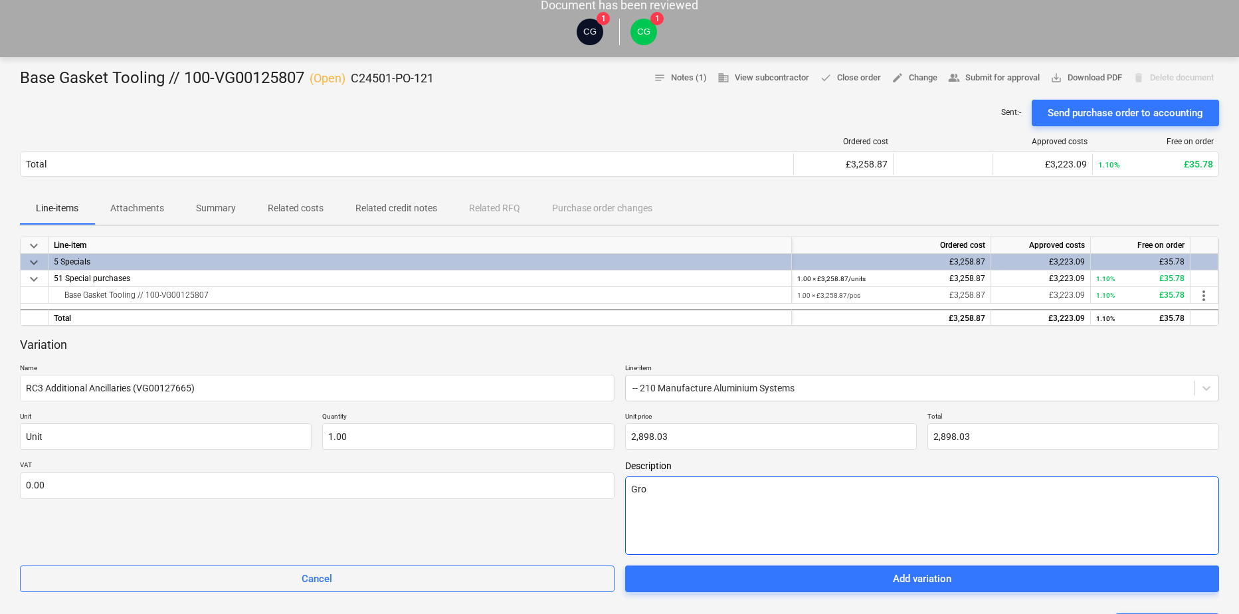
type textarea "x"
type textarea "Grou"
type textarea "x"
type textarea "Ground"
type textarea "x"
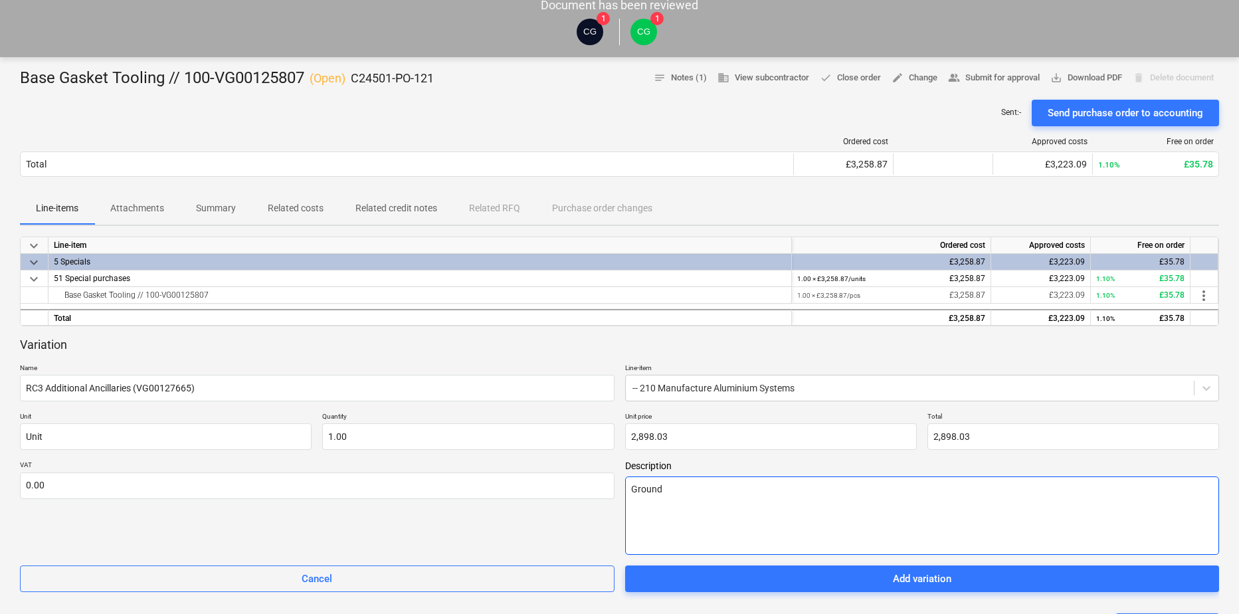
type textarea "Ground"
type textarea "x"
type textarea "Ground F"
type textarea "x"
type textarea "Ground Fl"
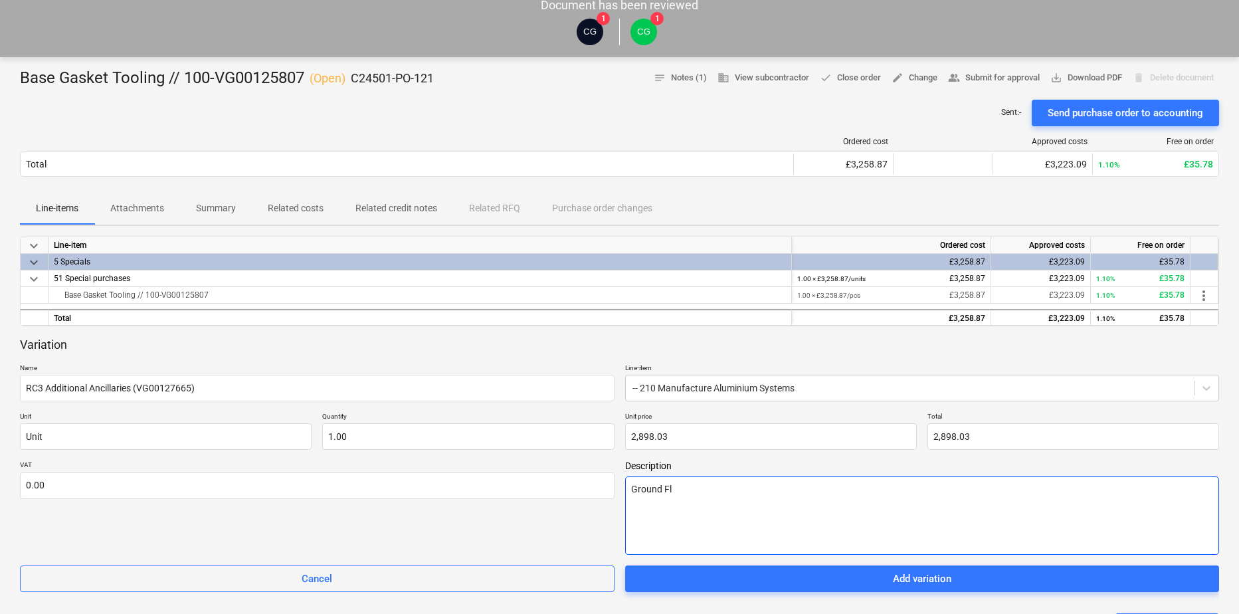
type textarea "x"
type textarea "Ground Flo"
type textarea "x"
type textarea "Ground Floo"
type textarea "x"
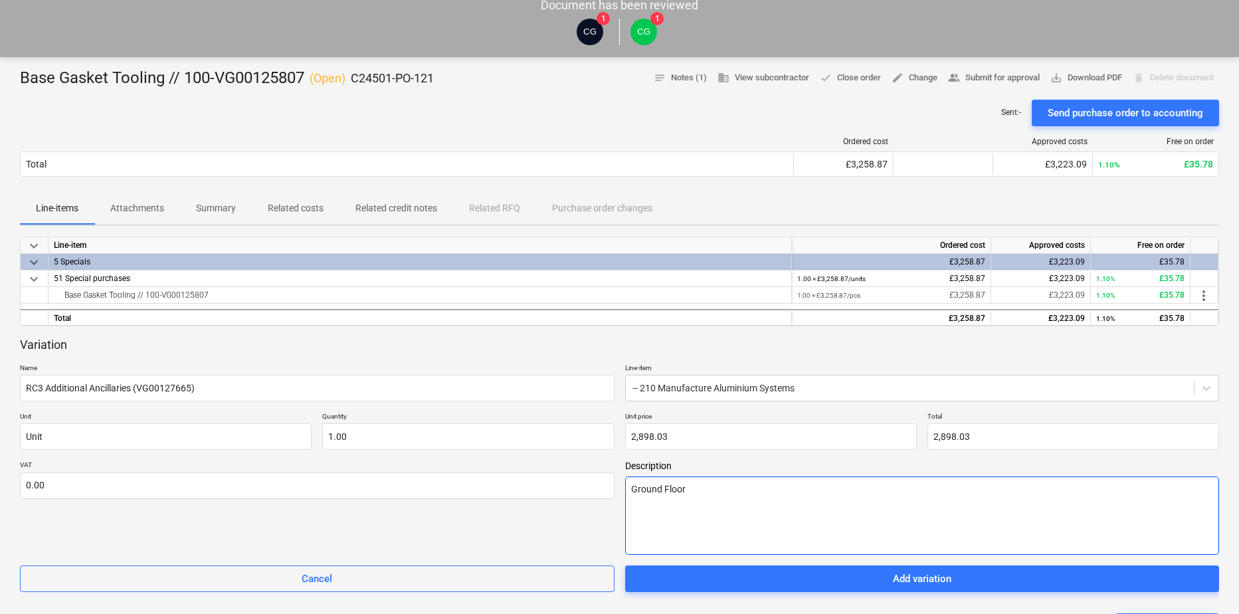
type textarea "Ground Floor"
type textarea "x"
type textarea "Ground Floor -"
type textarea "x"
type textarea "Ground Floor -"
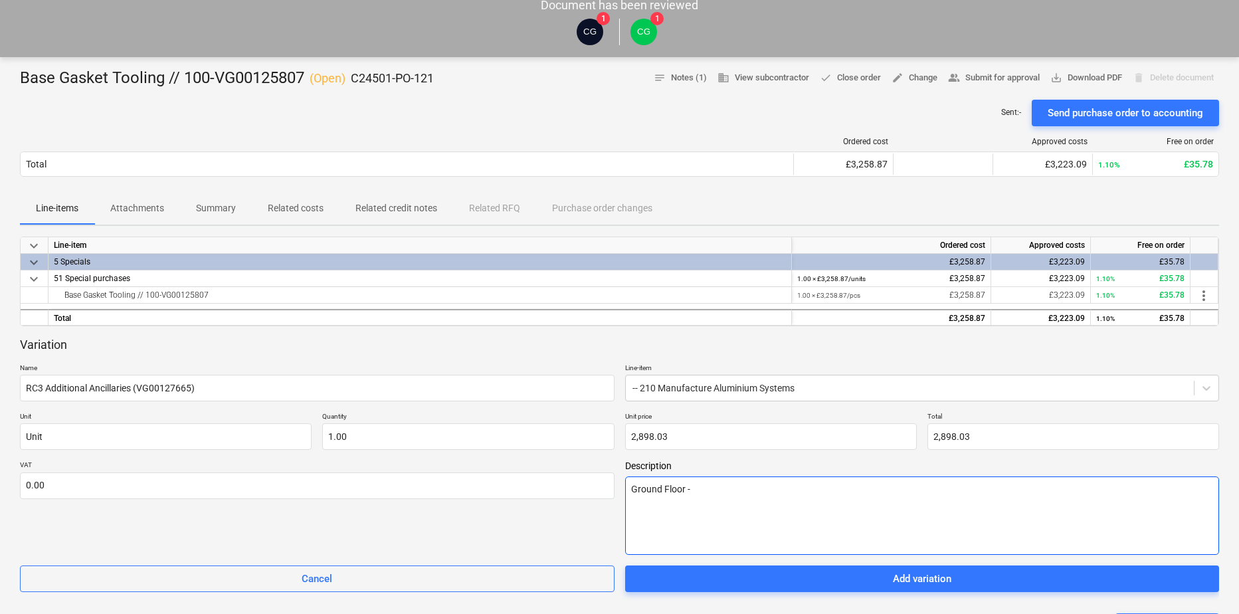
type textarea "x"
type textarea "Ground Floor - Ad"
type textarea "x"
type textarea "Ground Floor - Adf"
type textarea "x"
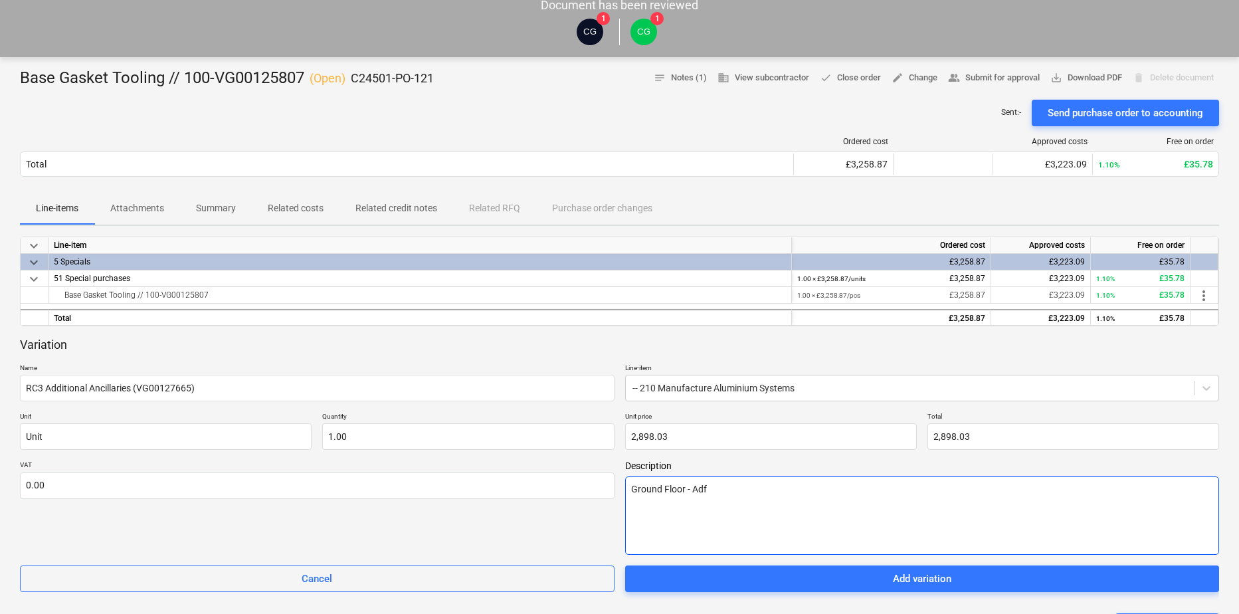
type textarea "Ground Floor - Adfd"
type textarea "x"
type textarea "Ground Floor - Adf"
type textarea "x"
type textarea "Ground Floor - Ad"
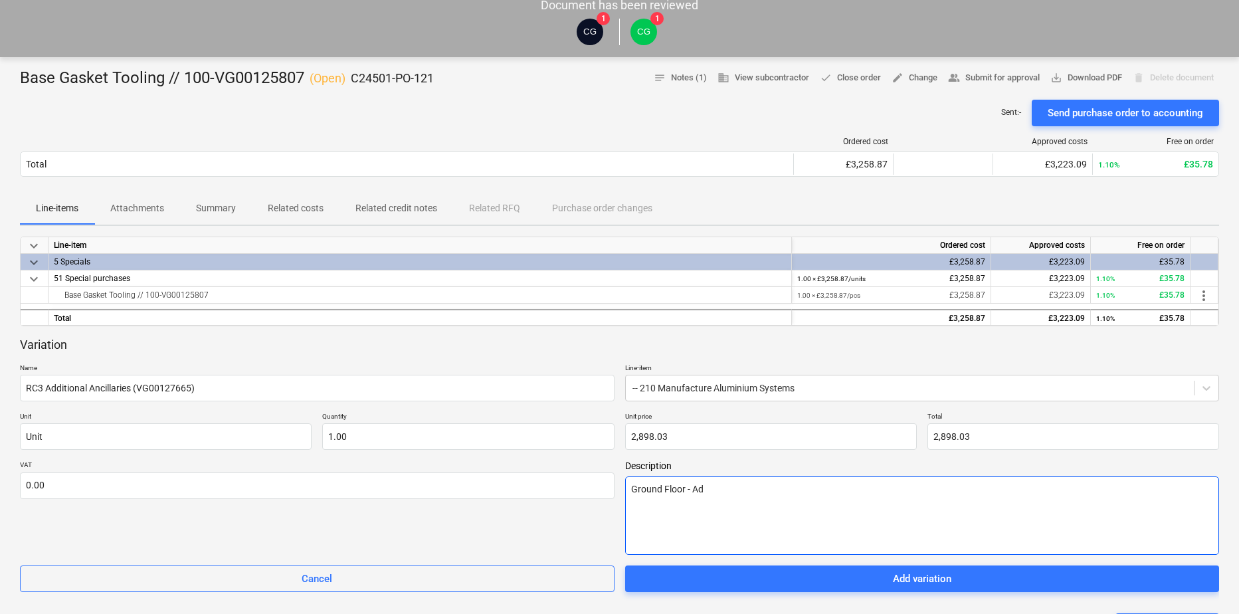
type textarea "x"
type textarea "Ground Floor - Add"
type textarea "x"
type textarea "Ground Floor - Addi"
type textarea "x"
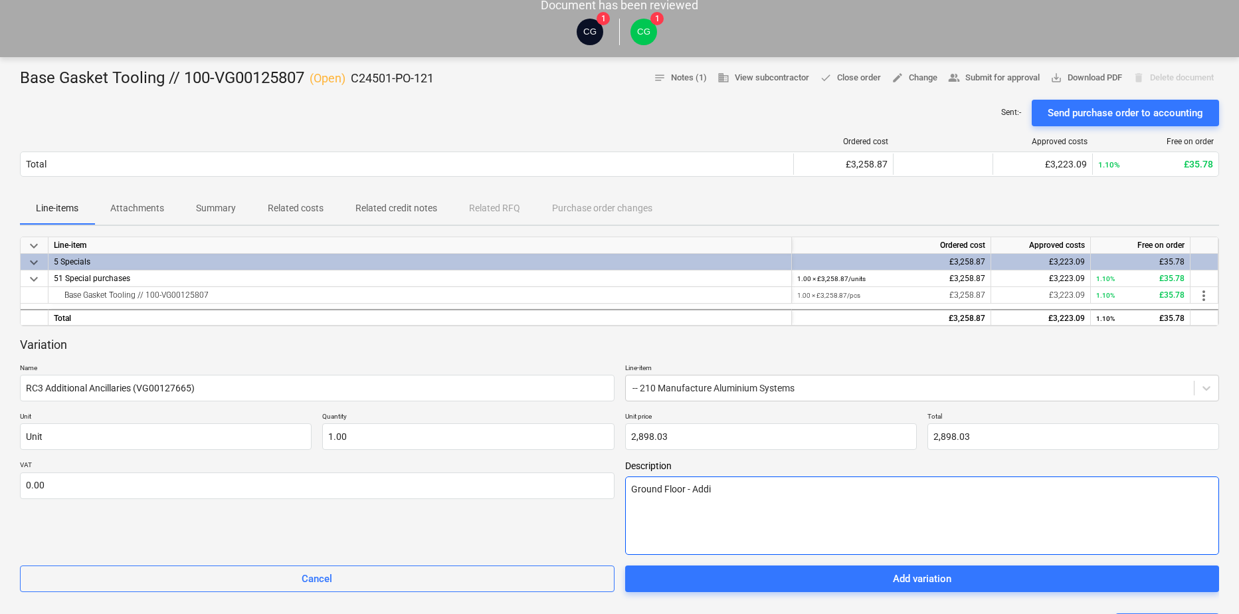
type textarea "Ground Floor - Addit"
type textarea "x"
type textarea "Ground Floor - [PERSON_NAME]"
type textarea "x"
type textarea "Ground Floor - Additio"
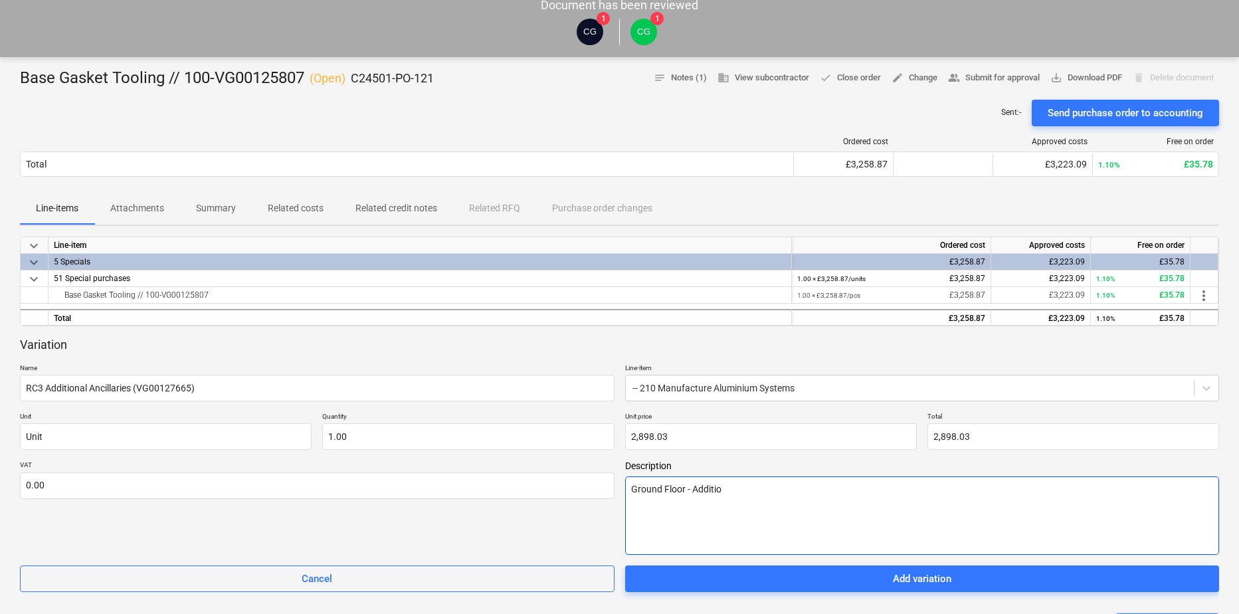
type textarea "x"
type textarea "Ground Floor - Addition"
type textarea "x"
type textarea "Ground Floor - Additiona"
type textarea "x"
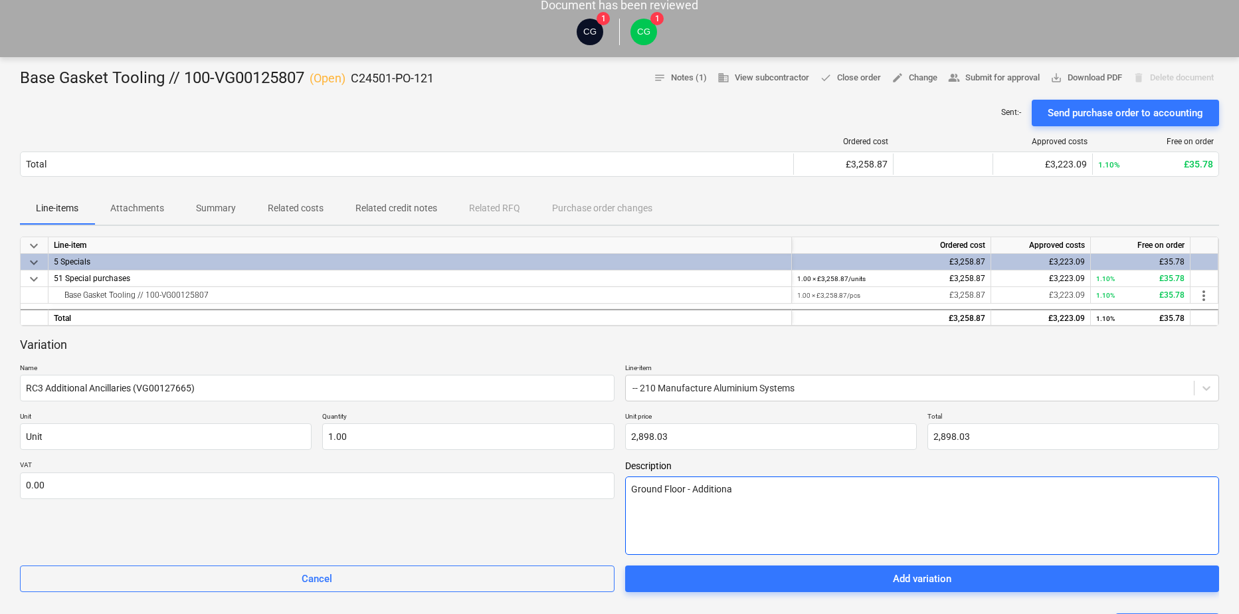
type textarea "Ground Floor - Additional"
type textarea "x"
type textarea "Ground Floor - Additional"
type textarea "x"
type textarea "Ground Floor - Additional a"
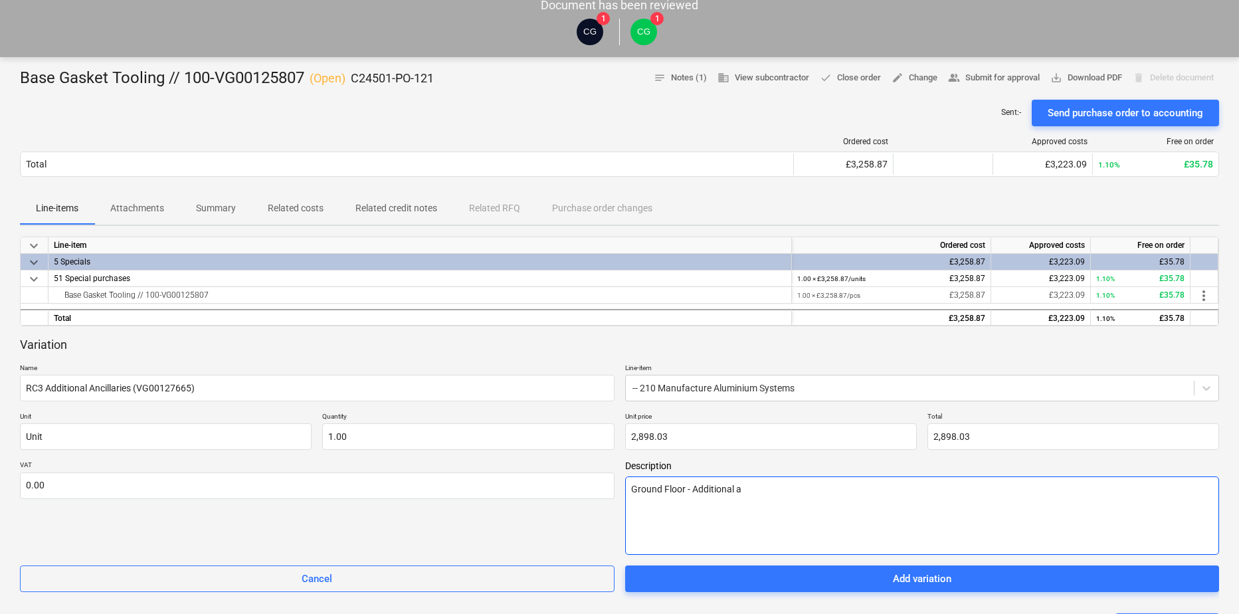
type textarea "x"
type textarea "Ground Floor - Additional an"
type textarea "x"
type textarea "Ground Floor - Additional anc"
type textarea "x"
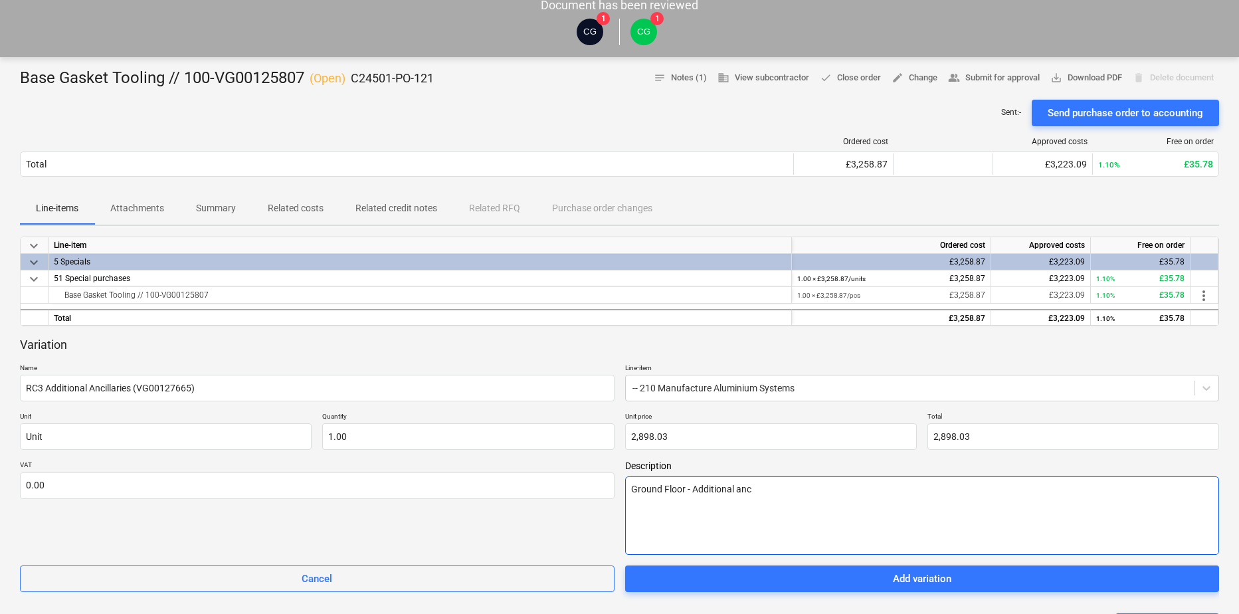
type textarea "Ground Floor - Additional anci"
type textarea "x"
type textarea "Ground Floor - Additional [PERSON_NAME]"
type textarea "x"
type textarea "Ground Floor - Additional ancill"
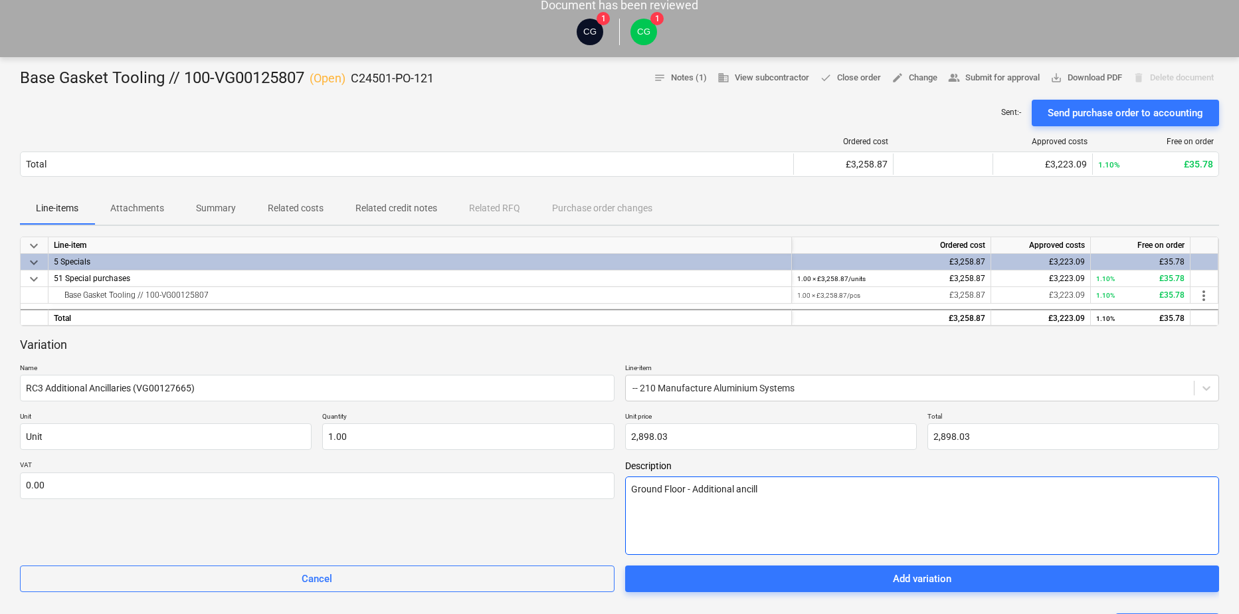
type textarea "x"
type textarea "Ground Floor - Additional ancilla"
type textarea "x"
type textarea "Ground Floor - Additional ancillar"
type textarea "x"
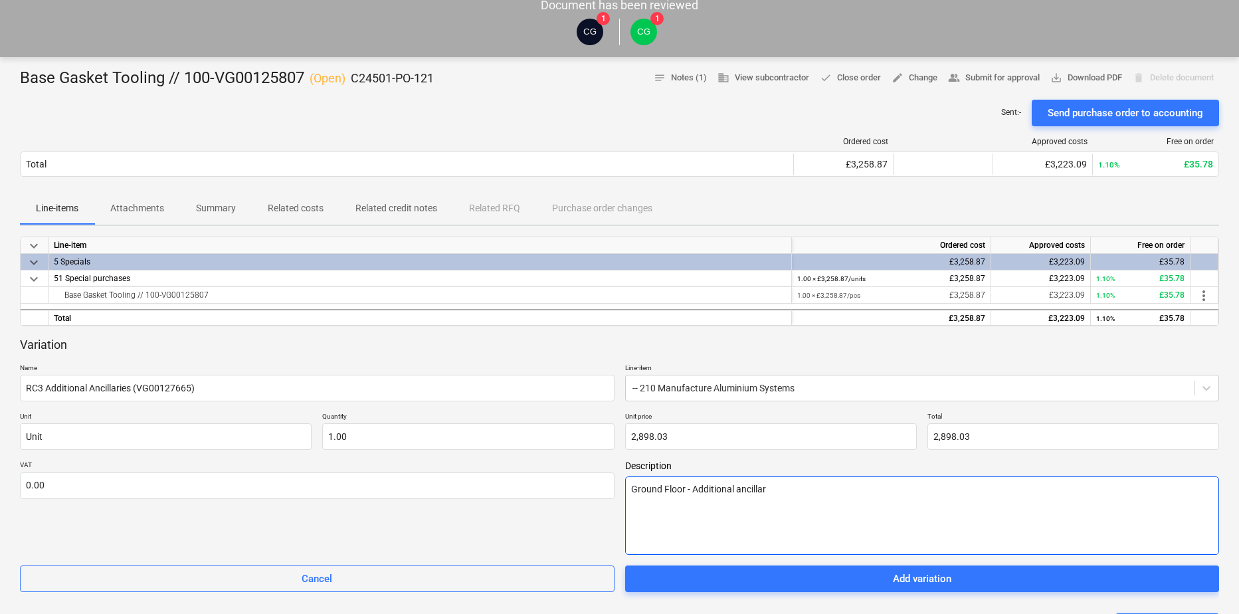
type textarea "Ground Floor - Additional ancillari"
type textarea "x"
type textarea "Ground Floor - Additional ancillarie"
type textarea "x"
type textarea "Ground Floor - Additional ancillaries"
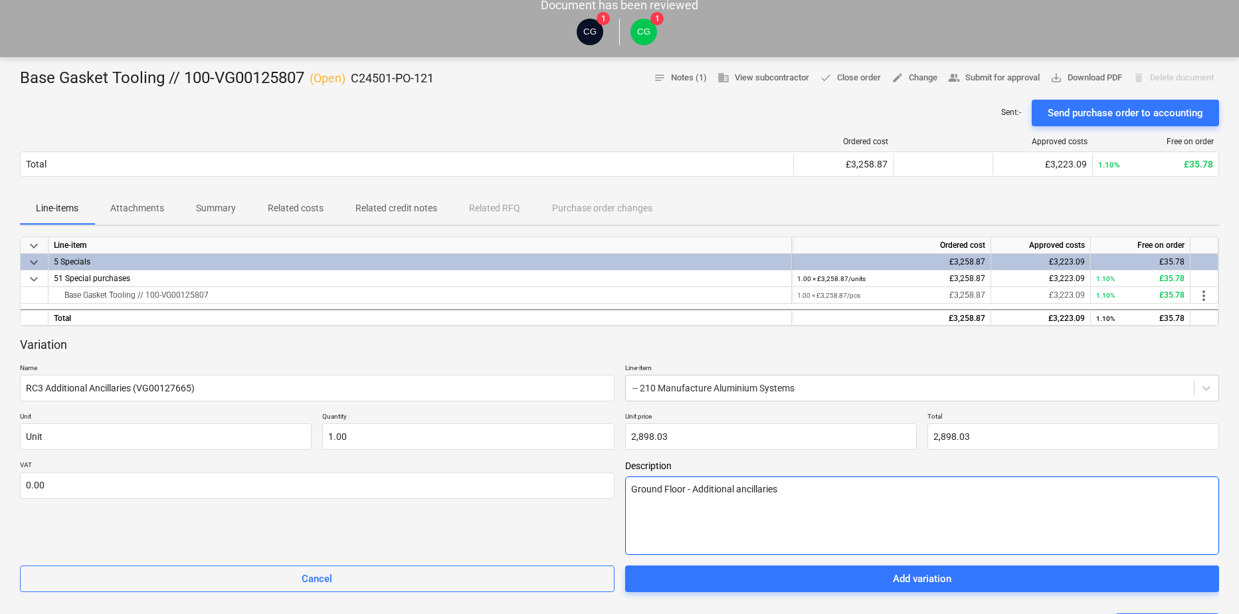
type textarea "x"
type textarea "Ground Floor - Additional ancillaries"
type textarea "x"
type textarea "Ground Floor - Additional ancillaries t"
type textarea "x"
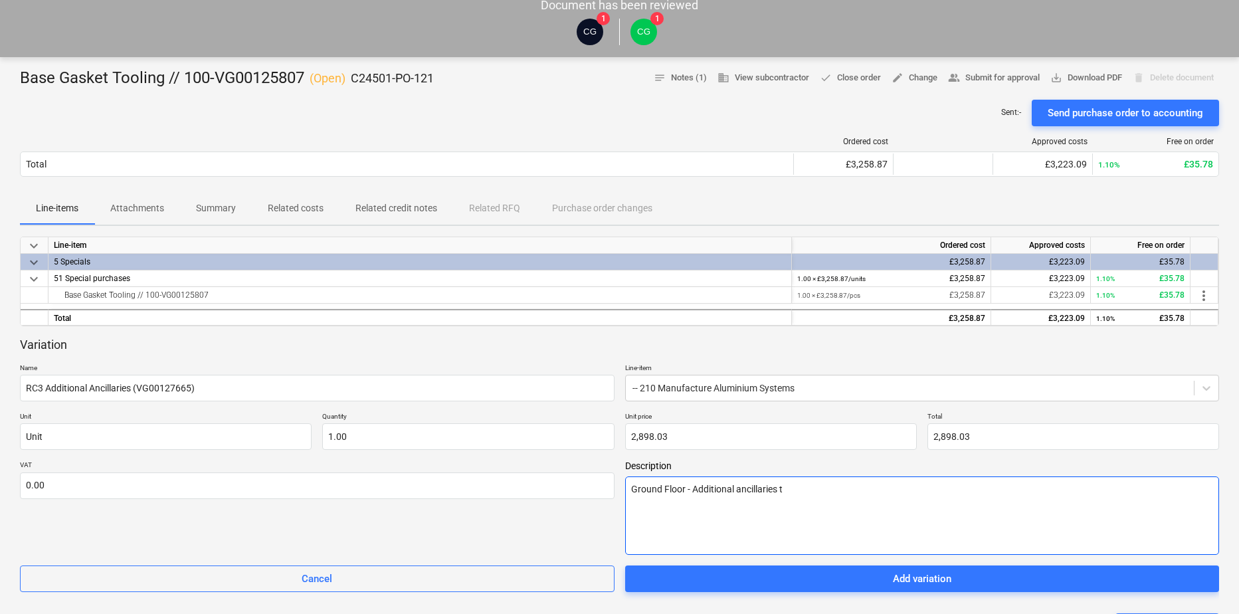
type textarea "Ground Floor - Additional ancillaries to"
type textarea "x"
type textarea "Ground Floor - Additional ancillaries to"
type textarea "x"
type textarea "Ground Floor - Additional ancillaries to R"
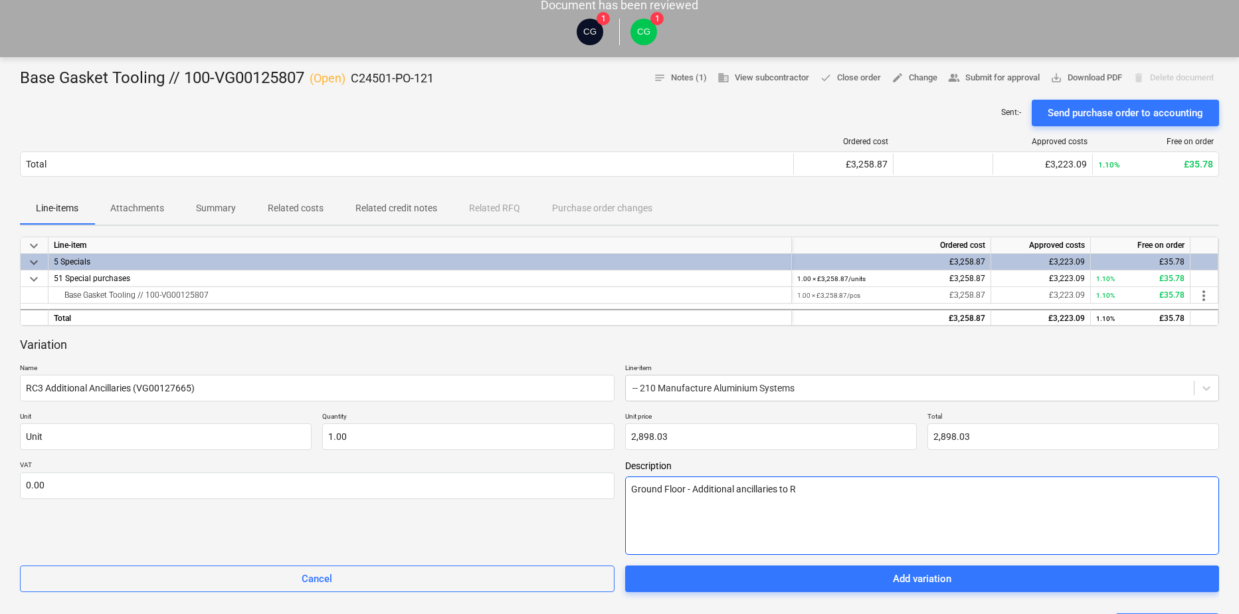
type textarea "x"
type textarea "Ground Floor - Additional ancillaries to RC"
type textarea "x"
type textarea "Ground Floor - Additional ancillaries to RC3"
type textarea "x"
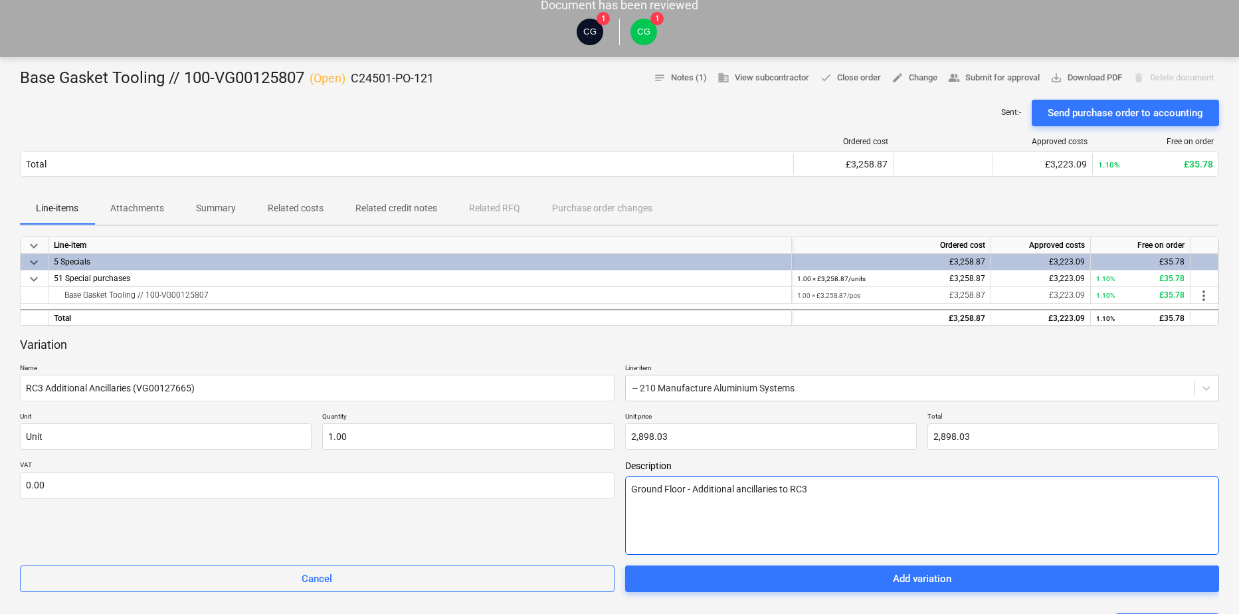
type textarea "Ground Floor - Additional ancillaries to RC3"
type textarea "x"
type textarea "Ground Floor - Additional ancillaries to RC3 s"
type textarea "x"
type textarea "Ground Floor - Additional ancillaries to RC3 sc"
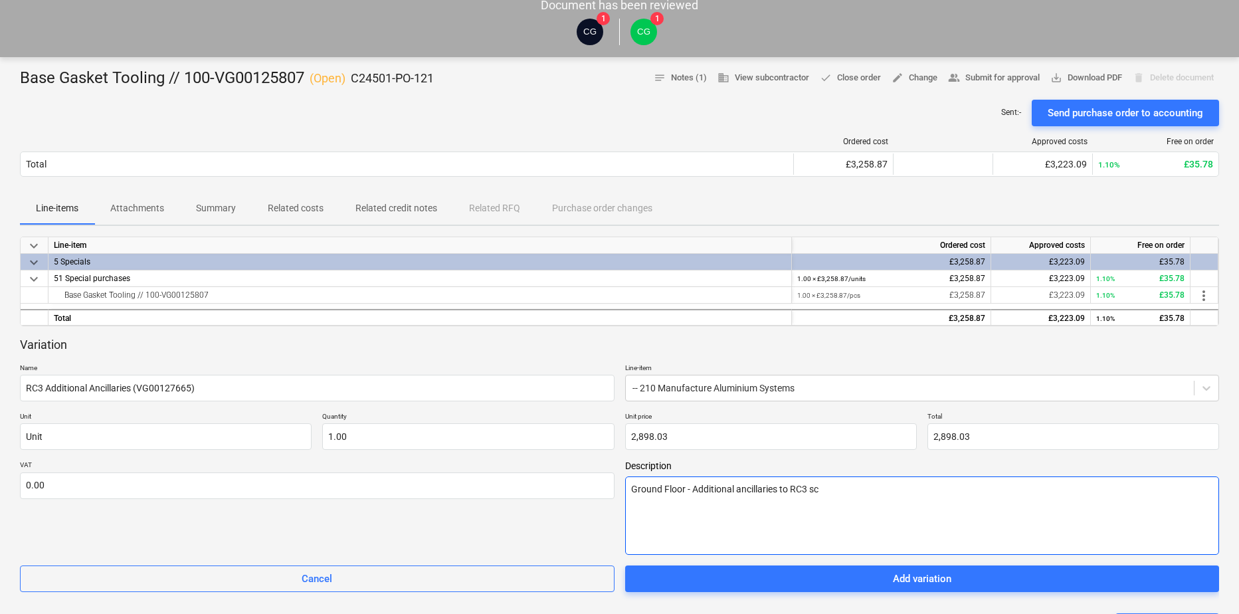
type textarea "x"
type textarea "Ground Floor - Additional ancillaries to RC3 scr"
type textarea "x"
type textarea "Ground Floor - Additional ancillaries to RC3 scre"
type textarea "x"
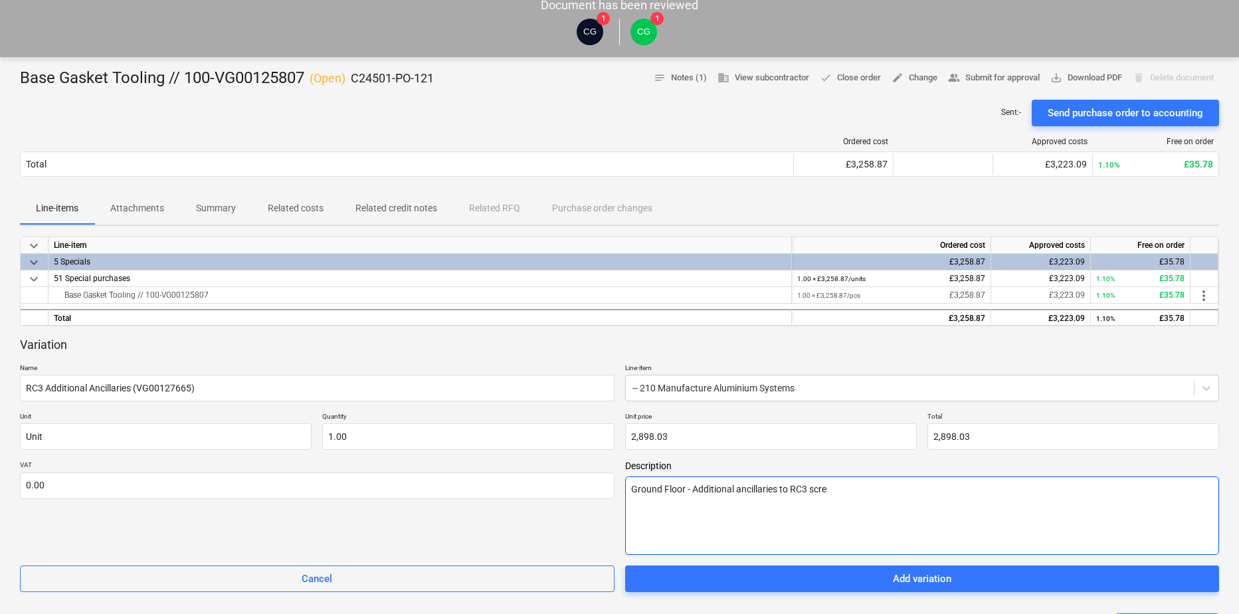
type textarea "Ground Floor - Additional ancillaries to RC3 scree"
type textarea "x"
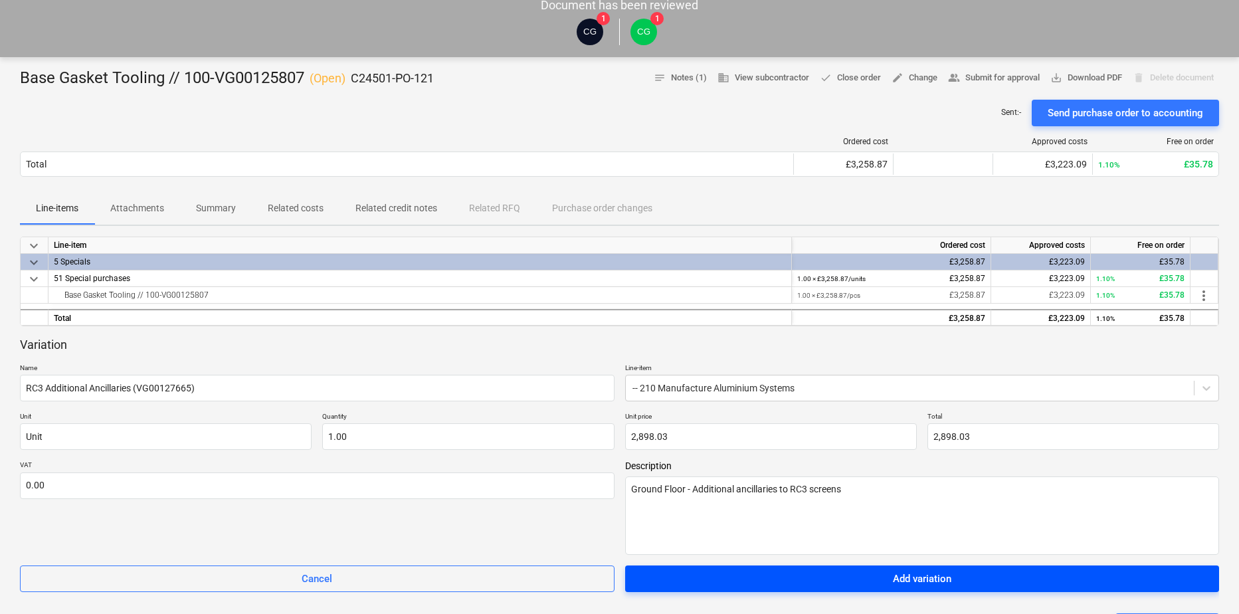
click at [879, 569] on button "Add variation" at bounding box center [922, 578] width 594 height 27
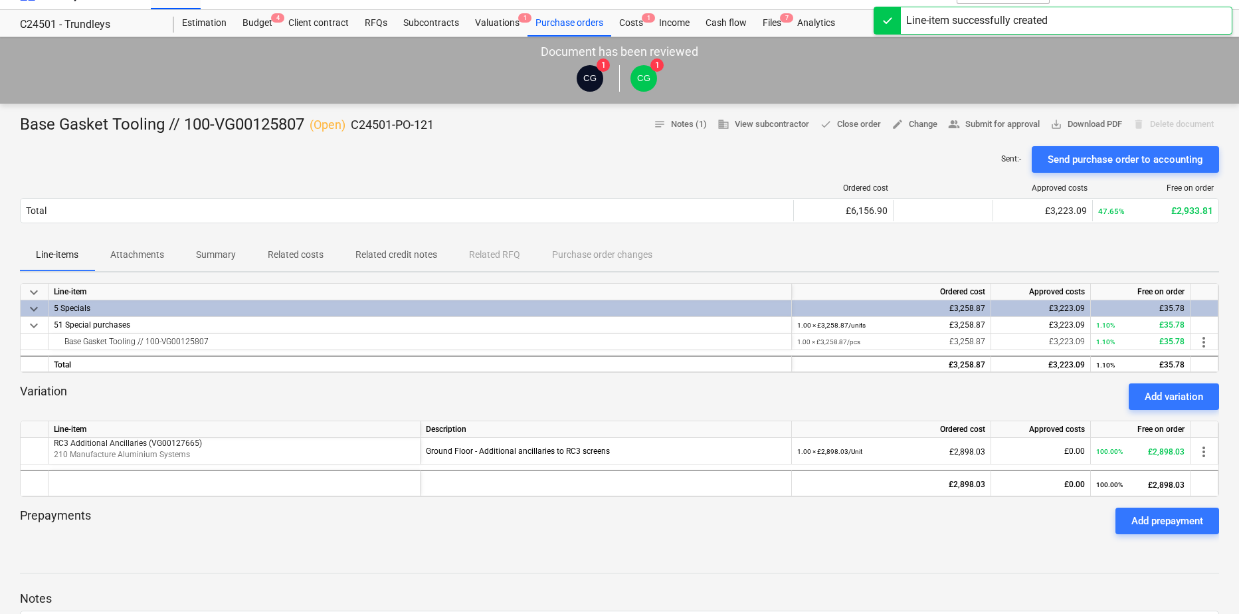
scroll to position [0, 0]
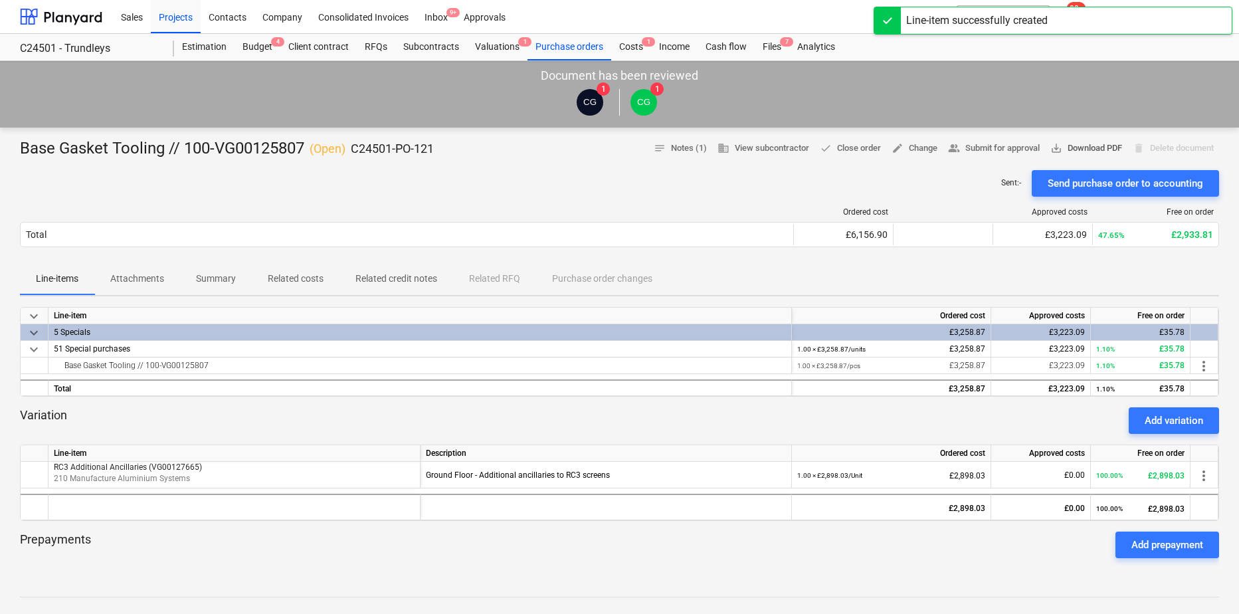
click at [1097, 145] on span "save_alt Download PDF" at bounding box center [1086, 148] width 72 height 15
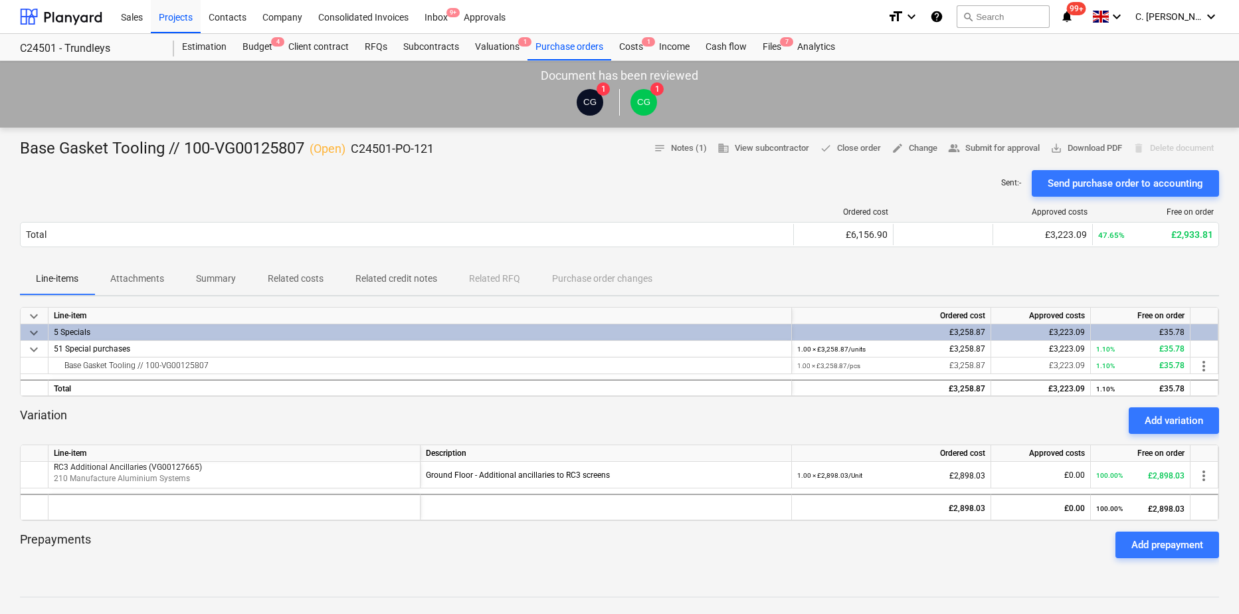
click at [121, 272] on p "Attachments" at bounding box center [137, 279] width 54 height 14
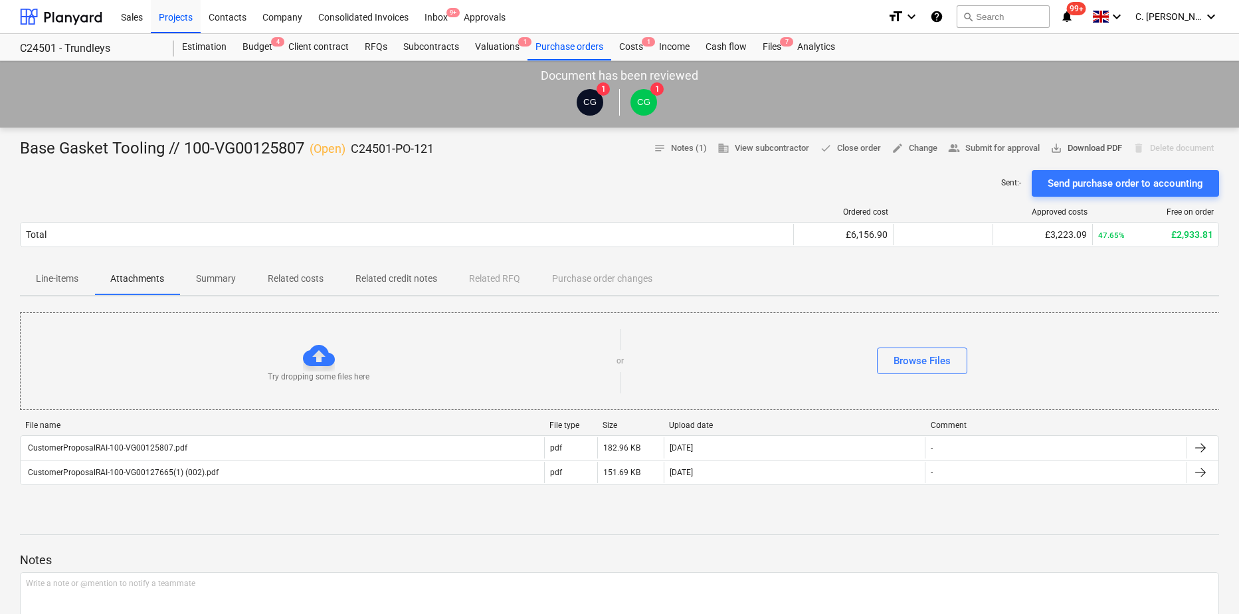
click at [1097, 144] on span "save_alt Download PDF" at bounding box center [1086, 148] width 72 height 15
